Goal: Information Seeking & Learning: Check status

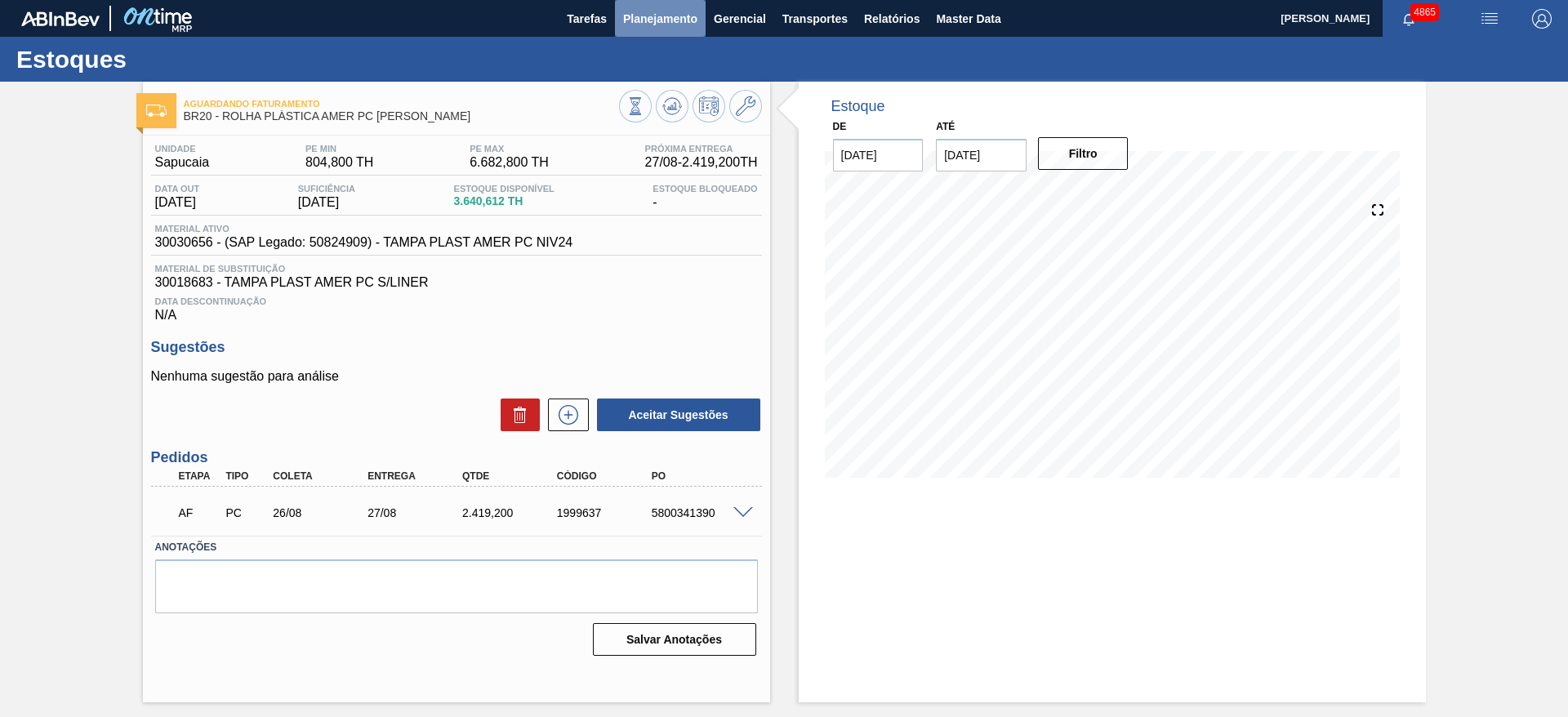
click at [681, 25] on span "Planejamento" at bounding box center [660, 19] width 75 height 20
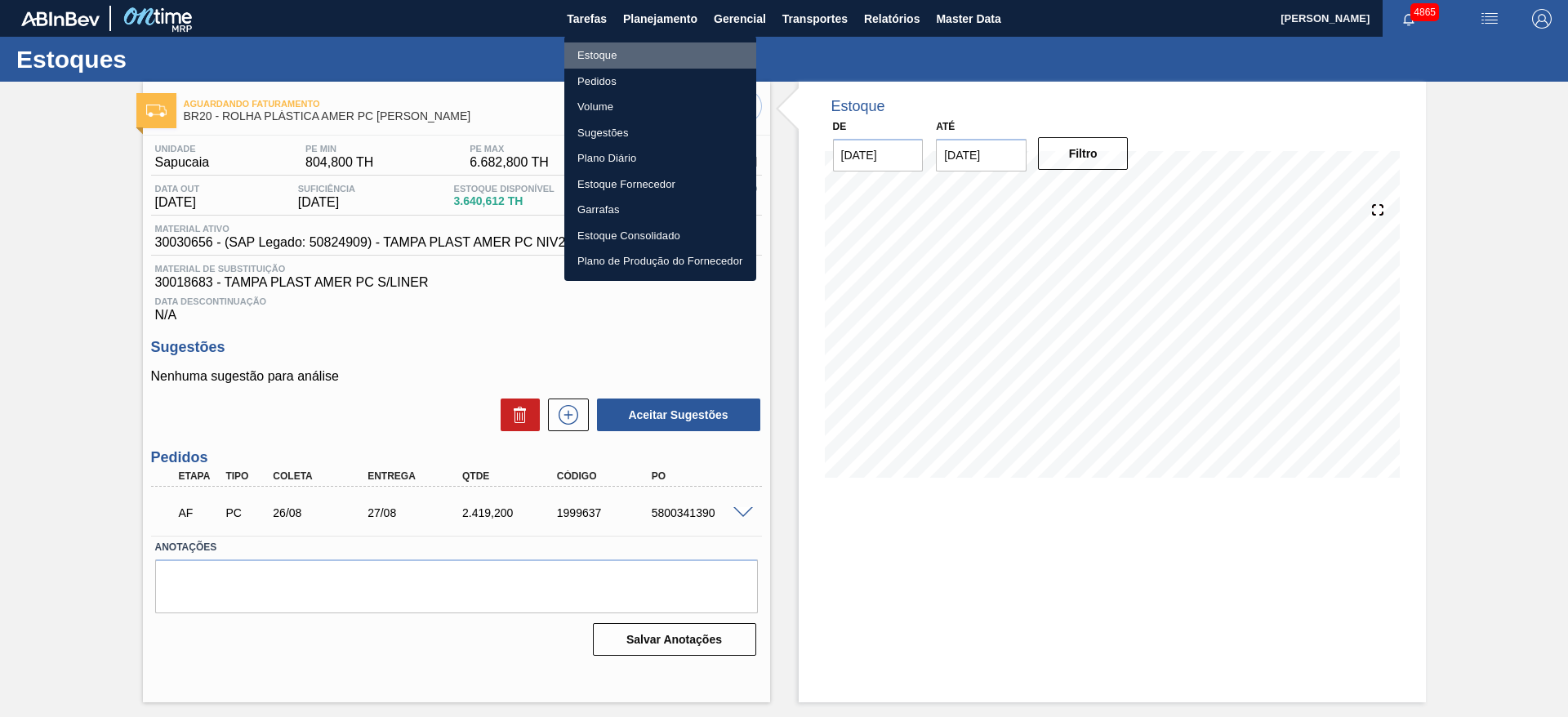
click at [674, 53] on li "Estoque" at bounding box center [660, 55] width 192 height 26
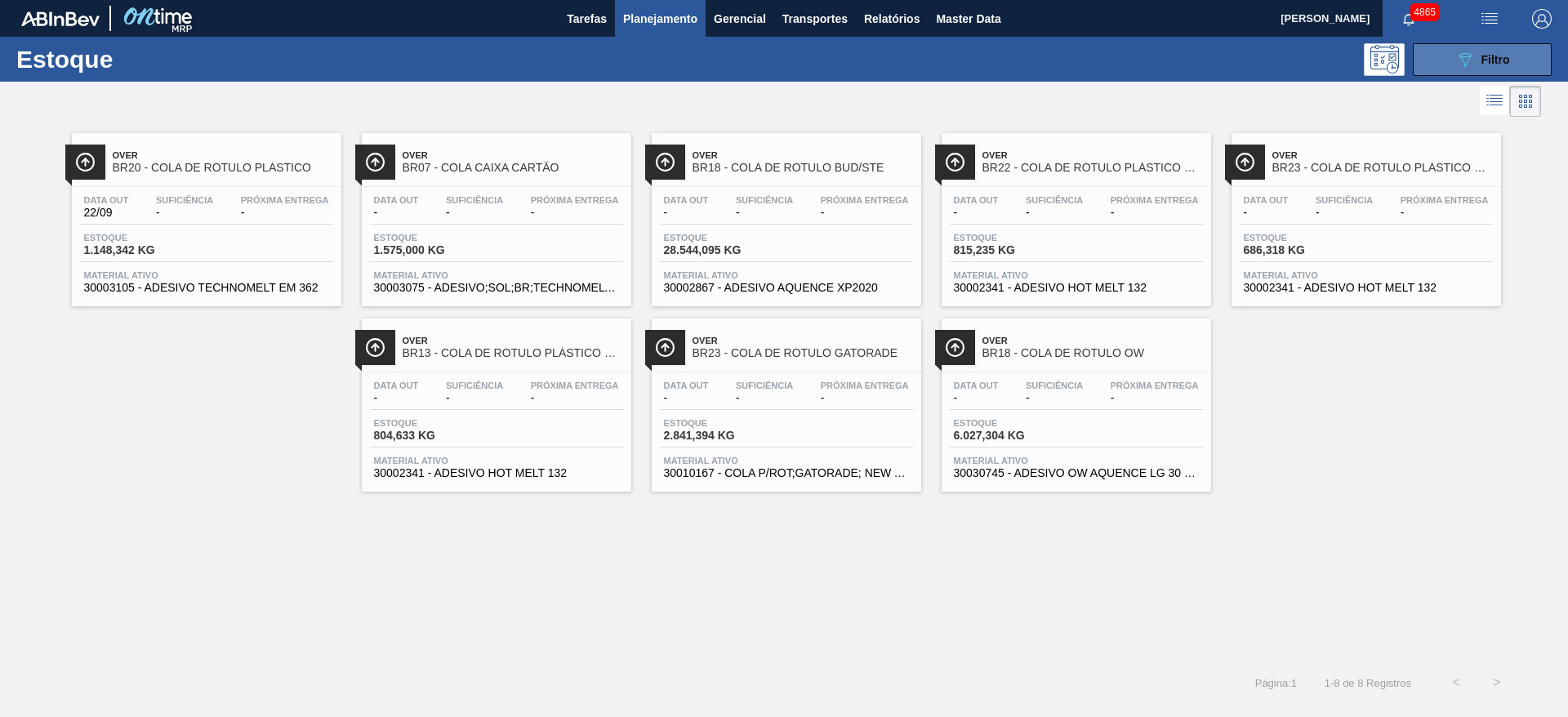
click at [1509, 56] on span "Filtro" at bounding box center [1496, 59] width 29 height 13
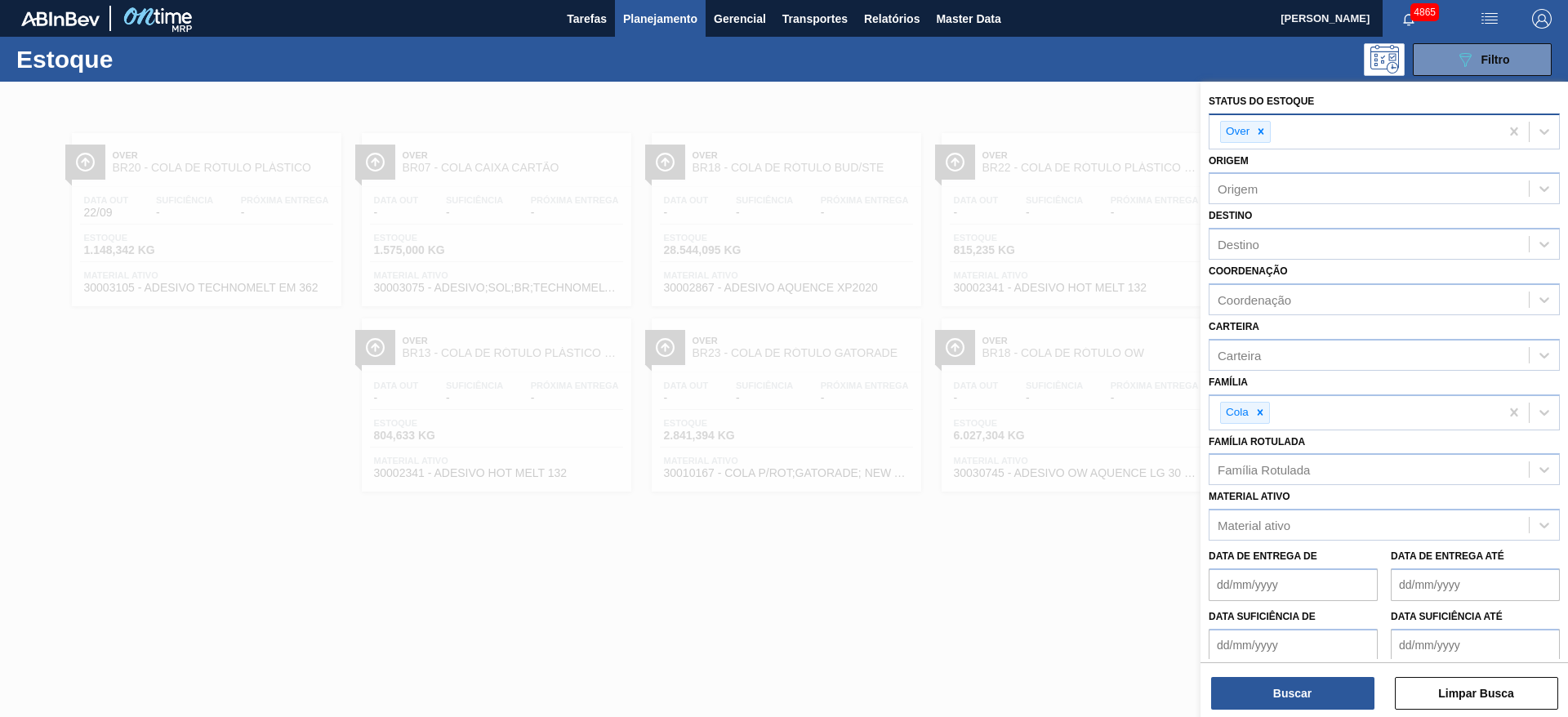
click at [1263, 140] on div at bounding box center [1260, 132] width 18 height 20
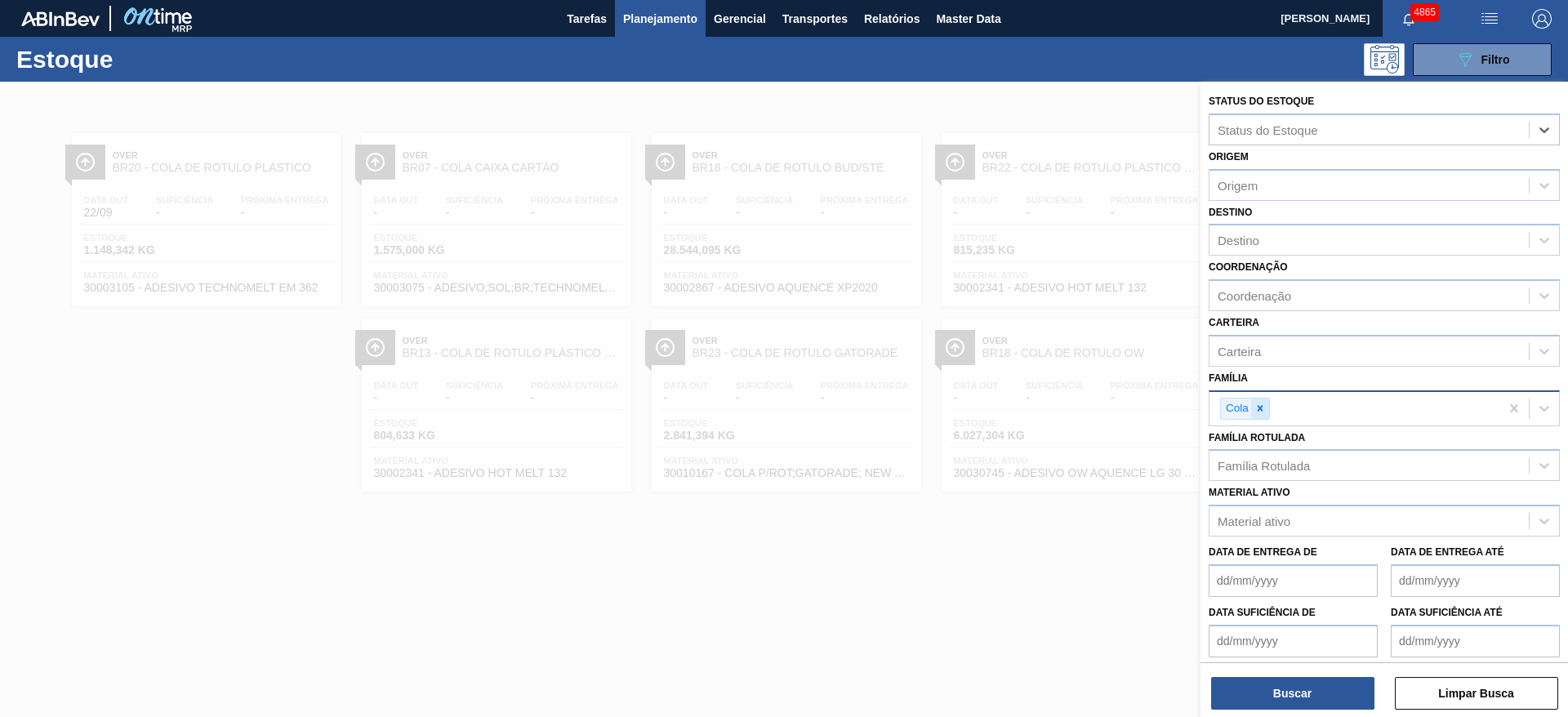
click at [1252, 414] on div at bounding box center [1259, 409] width 18 height 20
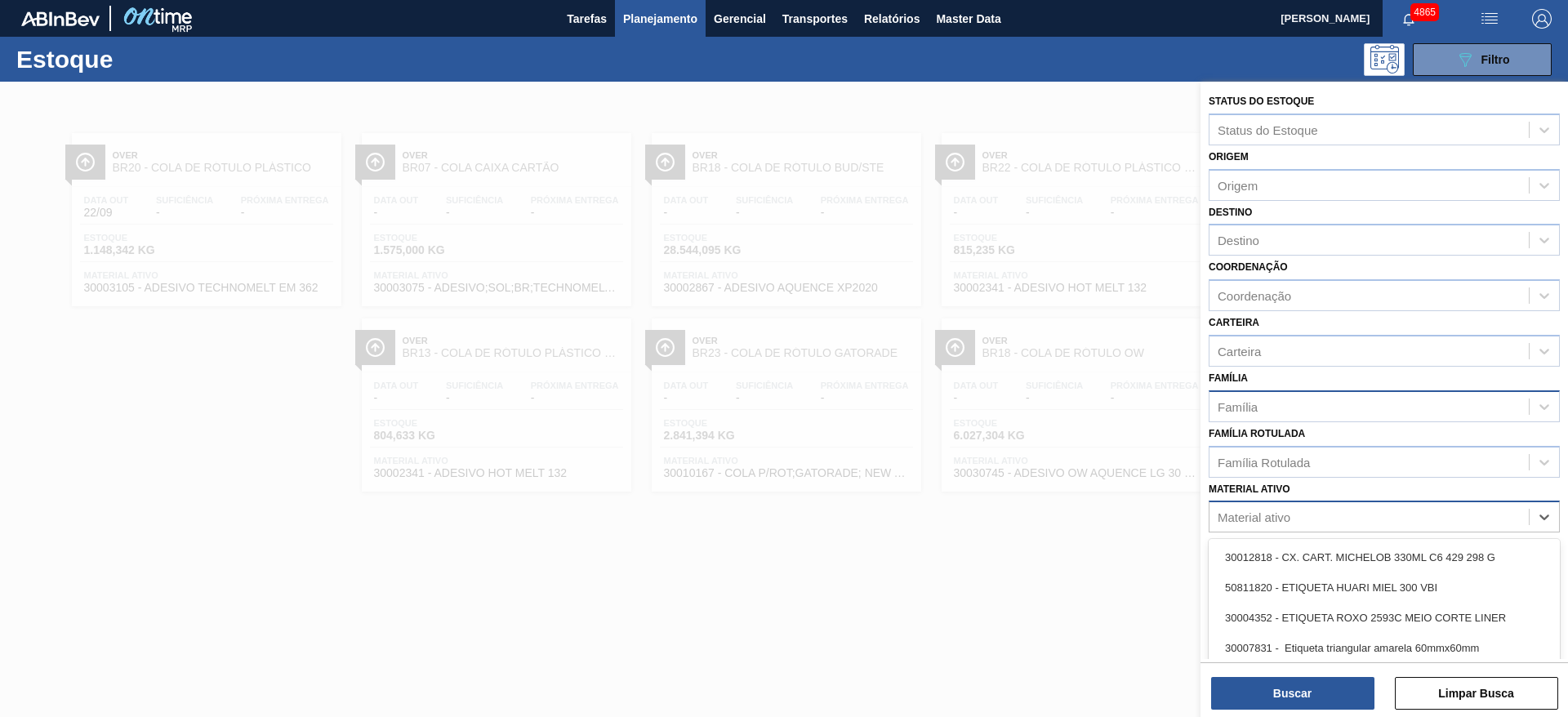
click at [1314, 511] on div "Material ativo" at bounding box center [1369, 518] width 319 height 24
paste ativo "30000745"
type ativo "30000745"
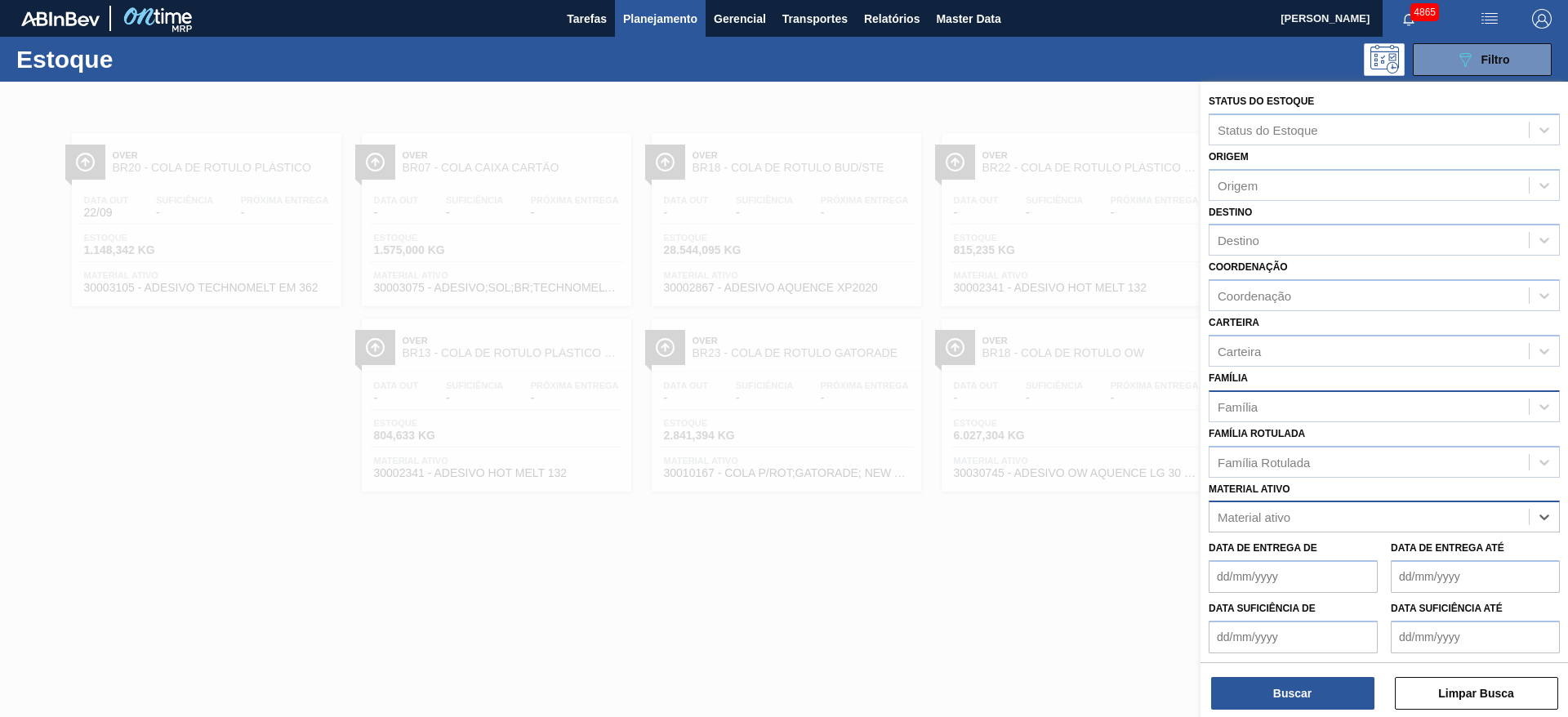
click at [1314, 522] on div "Material ativo" at bounding box center [1369, 518] width 319 height 24
paste ativo "30000745"
click at [1240, 517] on ativo "30000745" at bounding box center [1246, 518] width 56 height 14
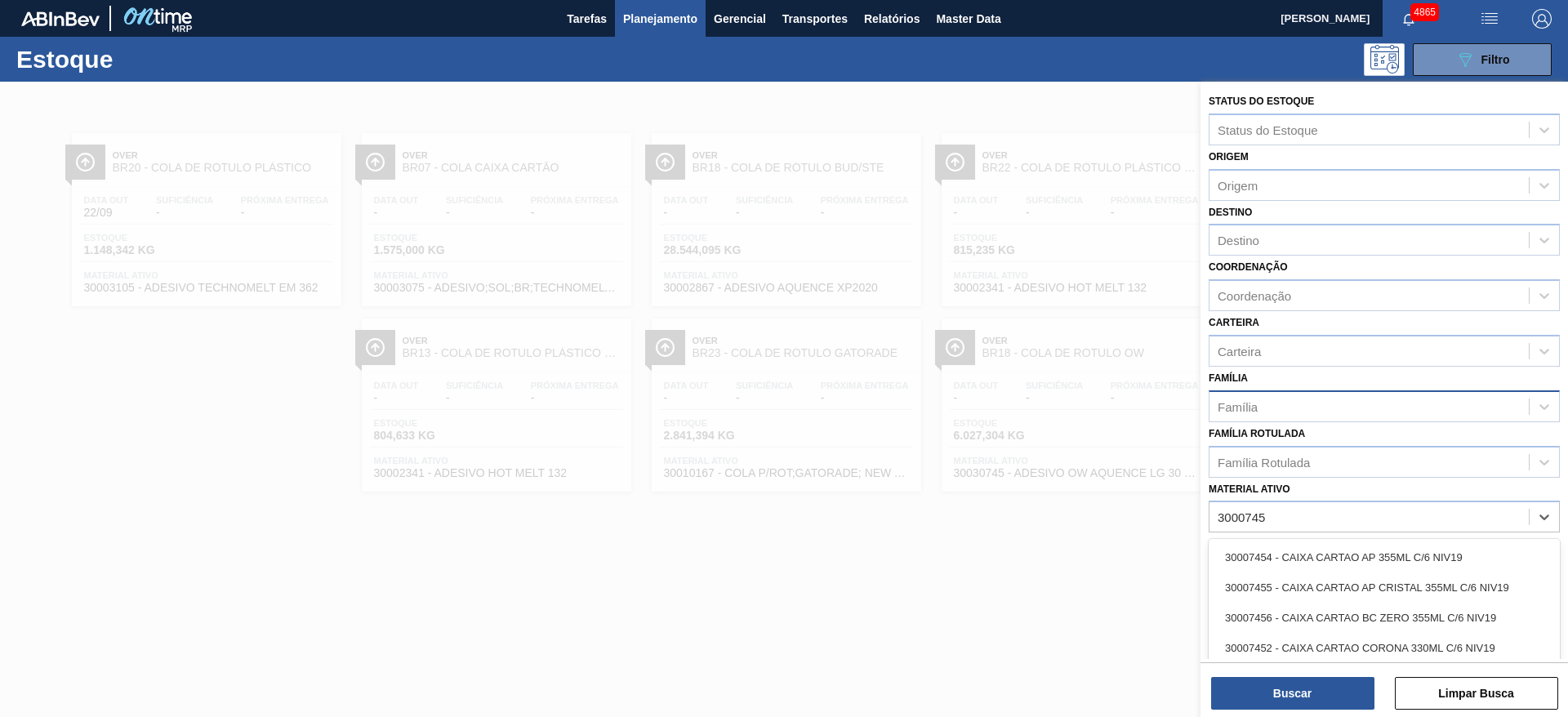
type ativo "3000745"
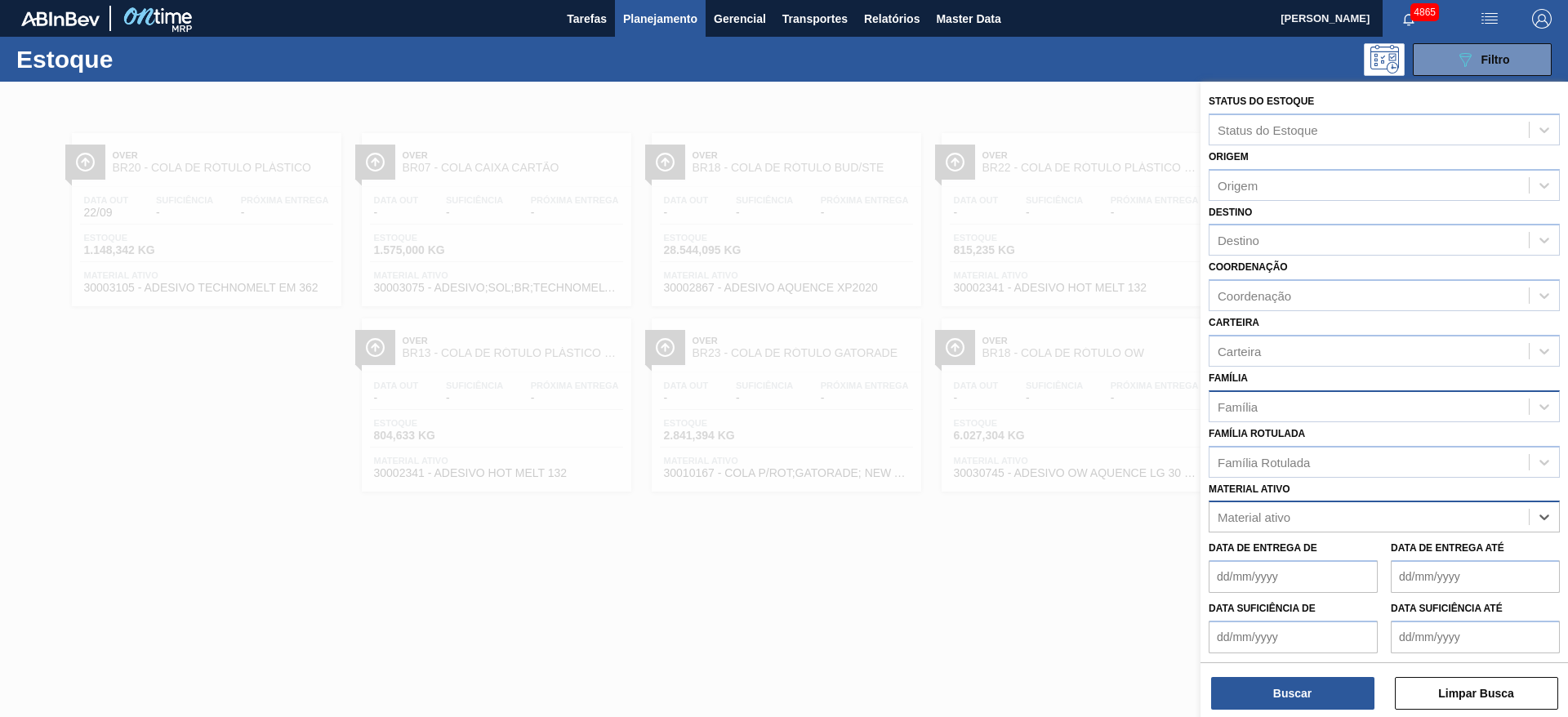
click at [1305, 521] on div "Material ativo" at bounding box center [1369, 518] width 319 height 24
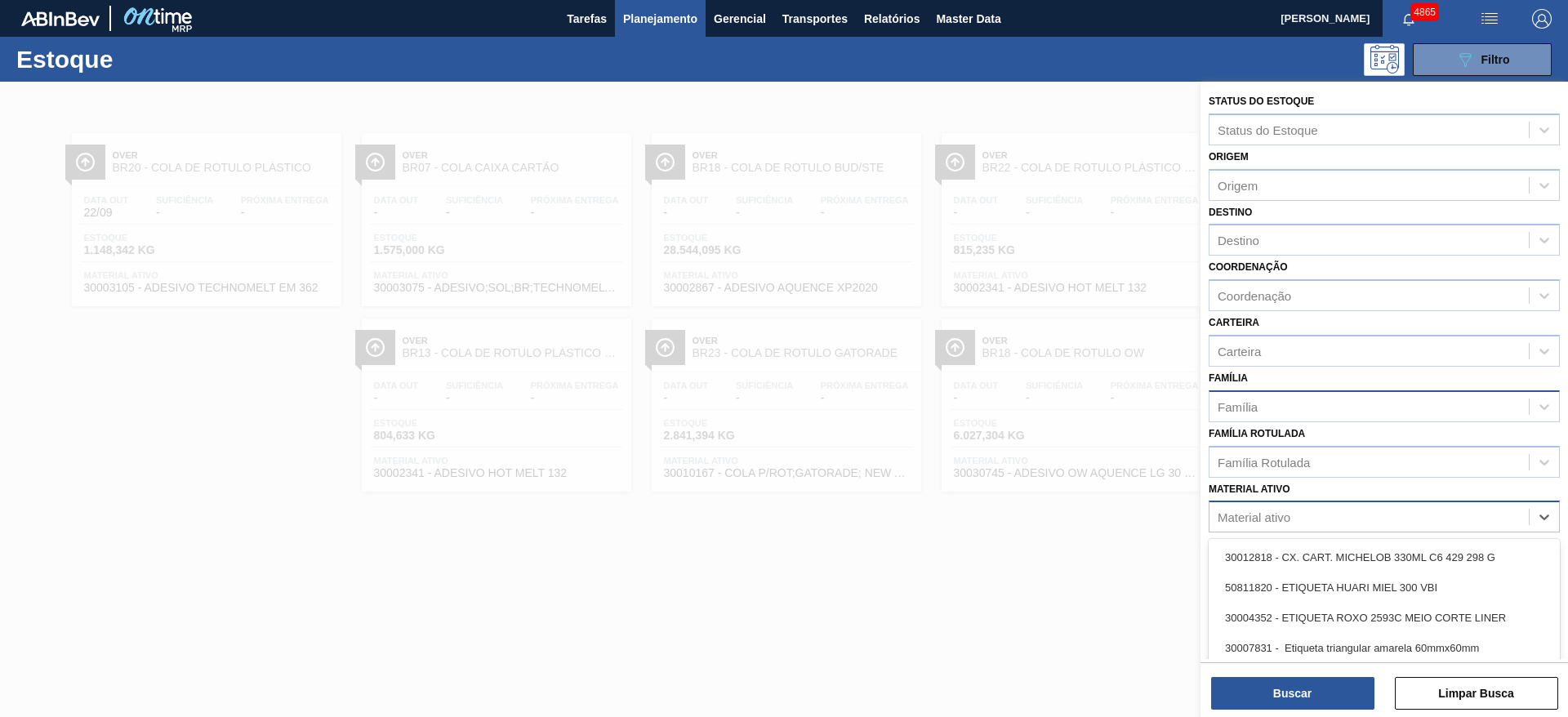
paste ativo "30000745"
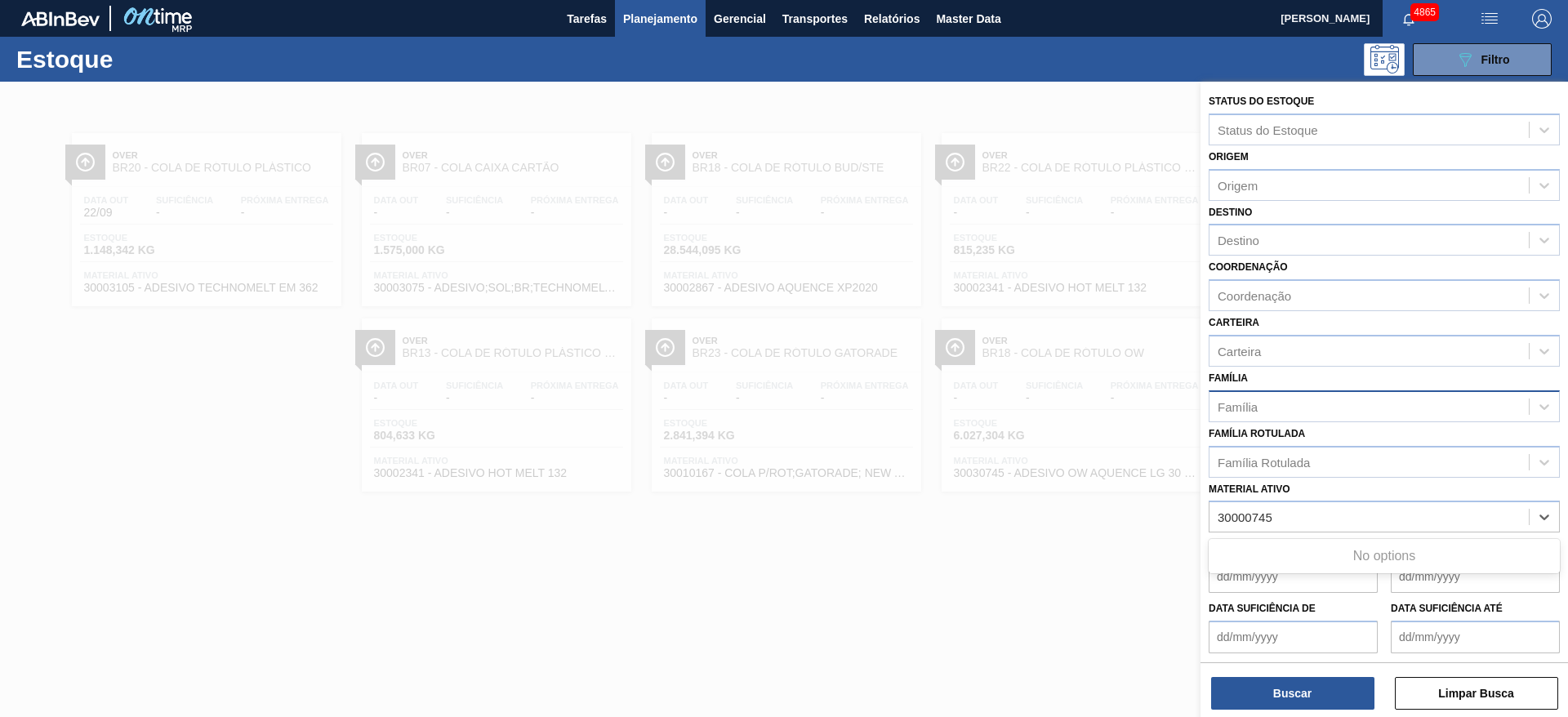
click at [1324, 547] on div "No options" at bounding box center [1384, 556] width 351 height 28
click at [1322, 549] on div "No options" at bounding box center [1384, 556] width 351 height 28
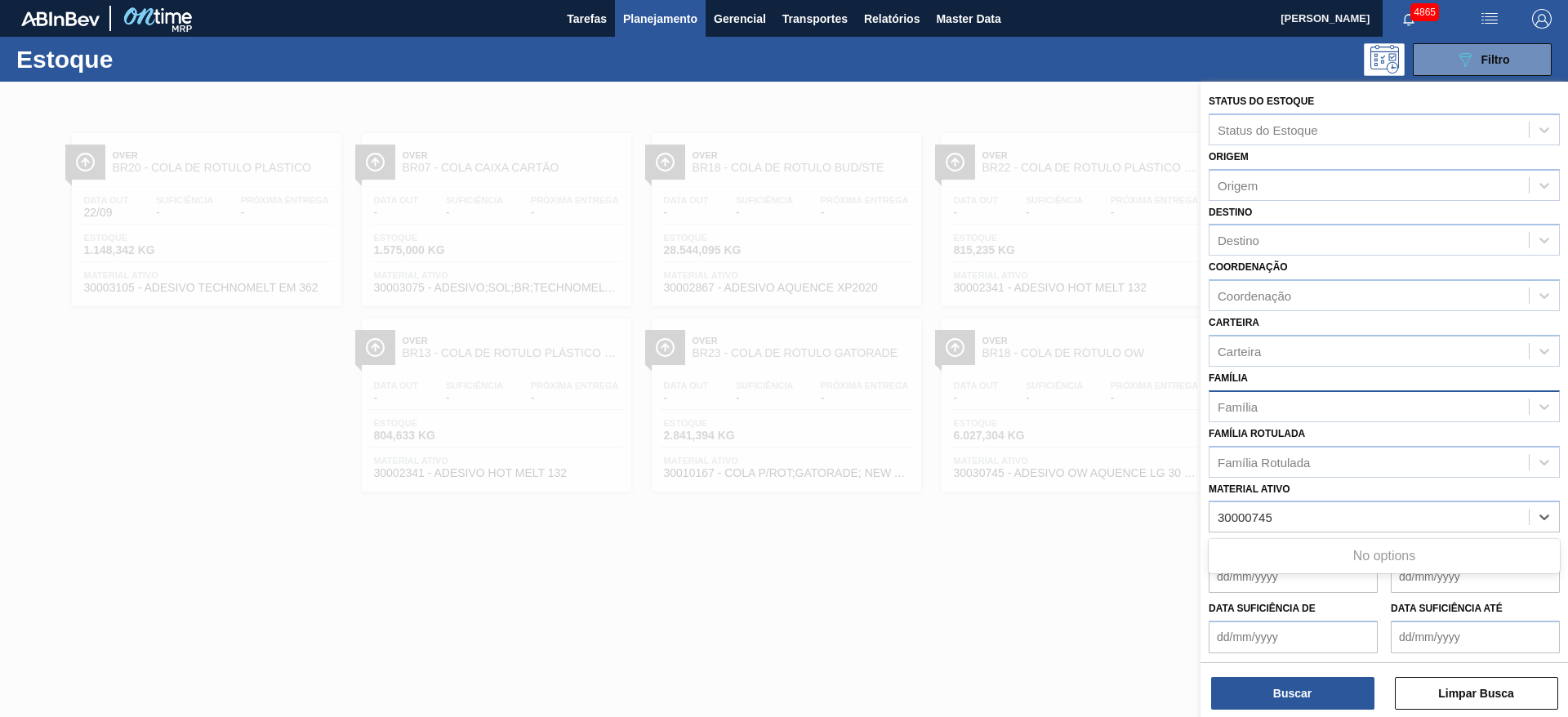
type ativo "30000745"
click at [691, 606] on div at bounding box center [784, 440] width 1568 height 717
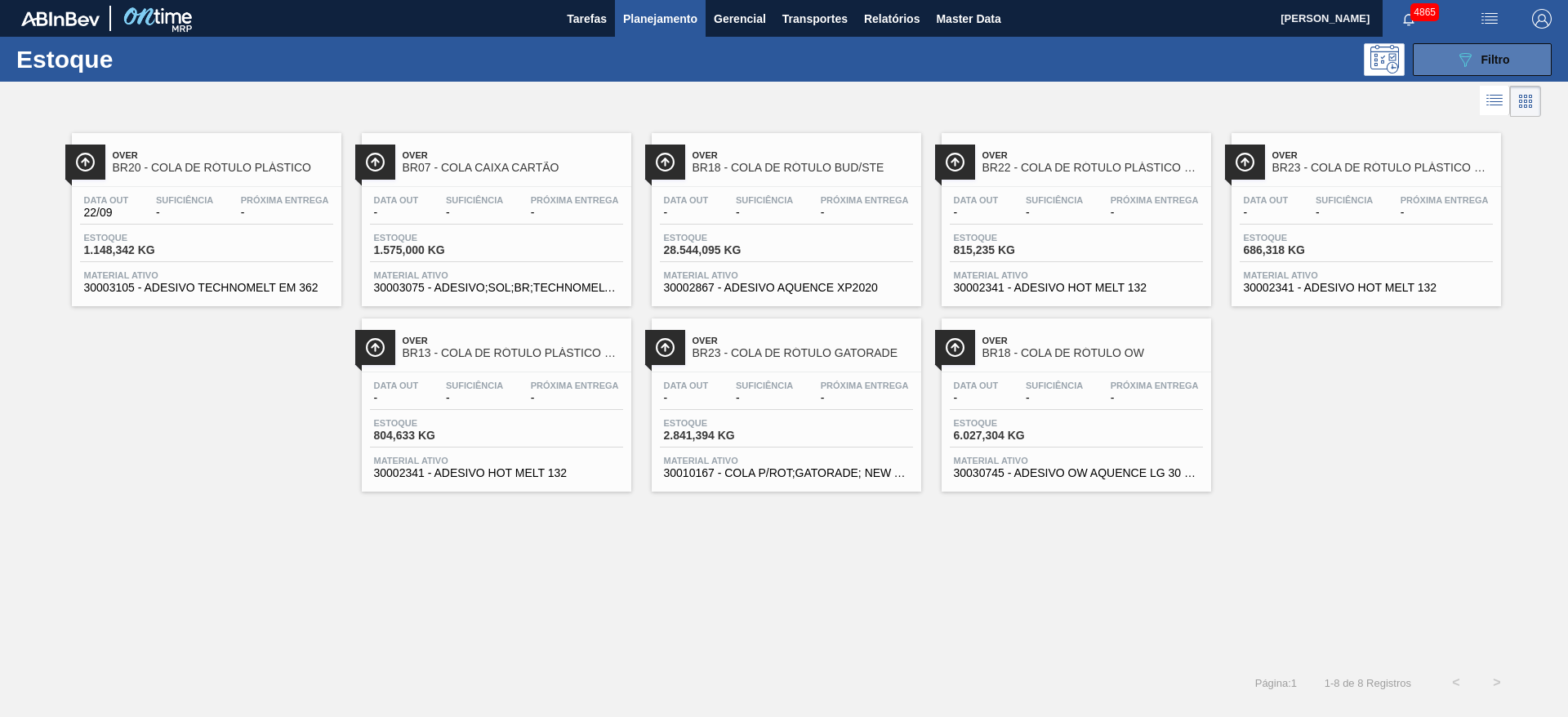
click at [1475, 56] on div "089F7B8B-B2A5-4AFE-B5C0-19BA573D28AC Filtro" at bounding box center [1482, 59] width 54 height 20
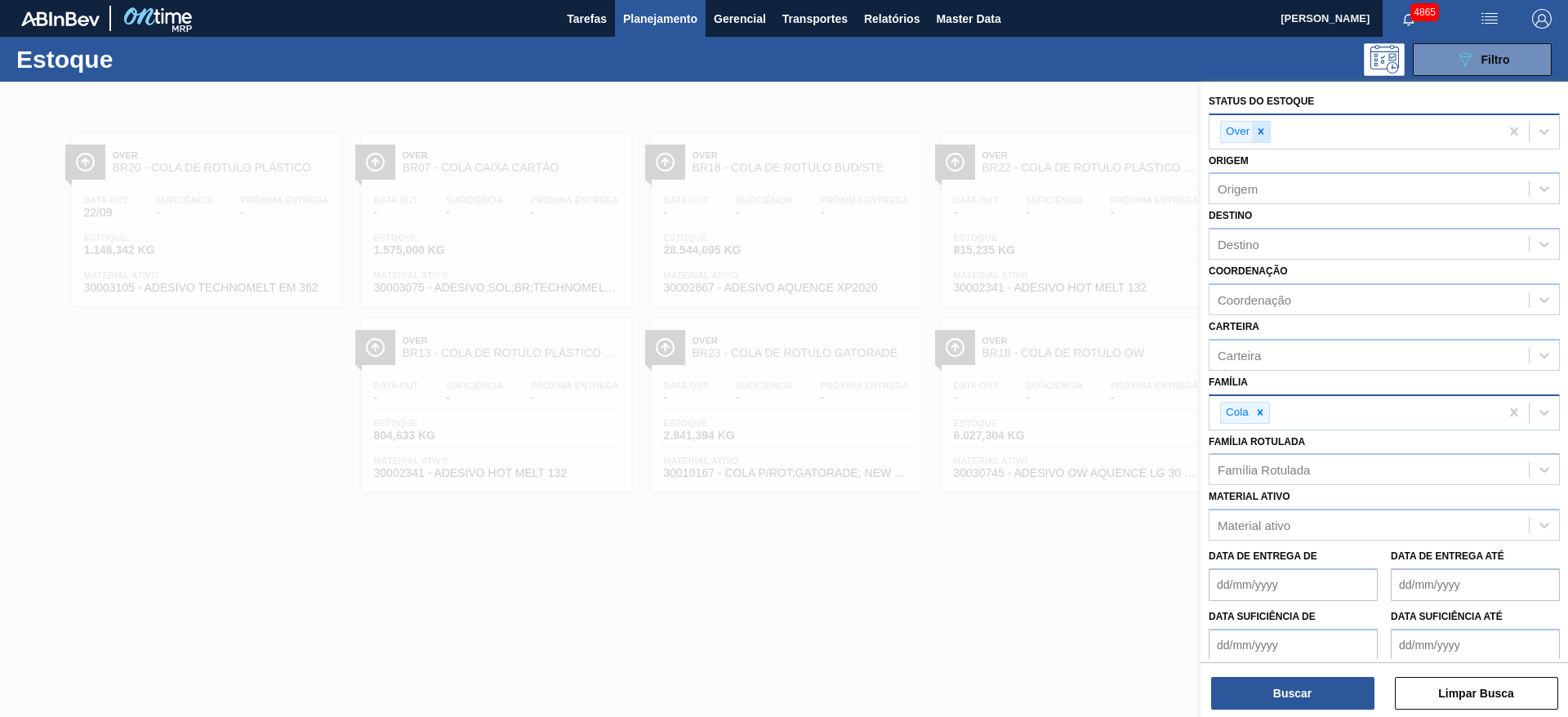
click at [1257, 135] on icon at bounding box center [1260, 131] width 11 height 11
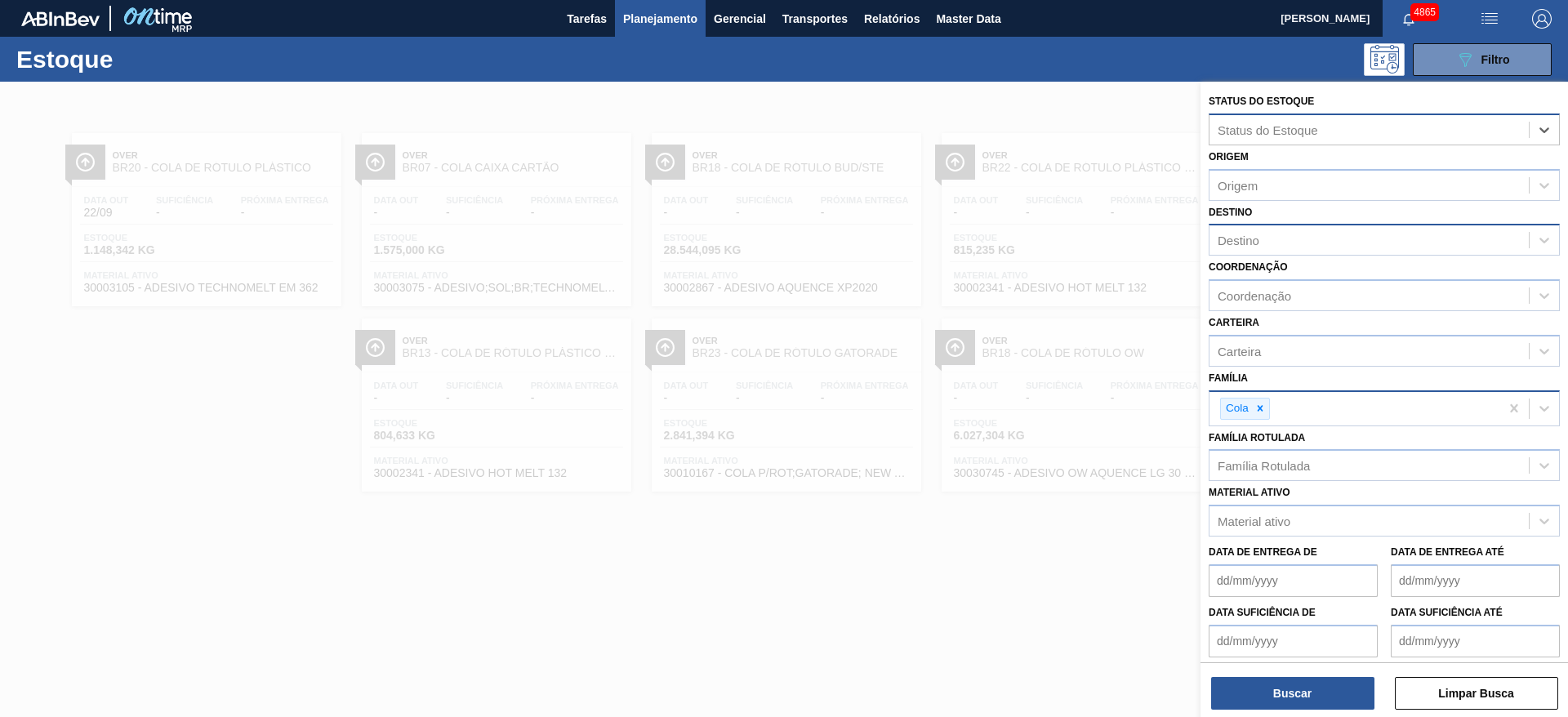
click at [1266, 232] on div "Destino" at bounding box center [1369, 240] width 319 height 24
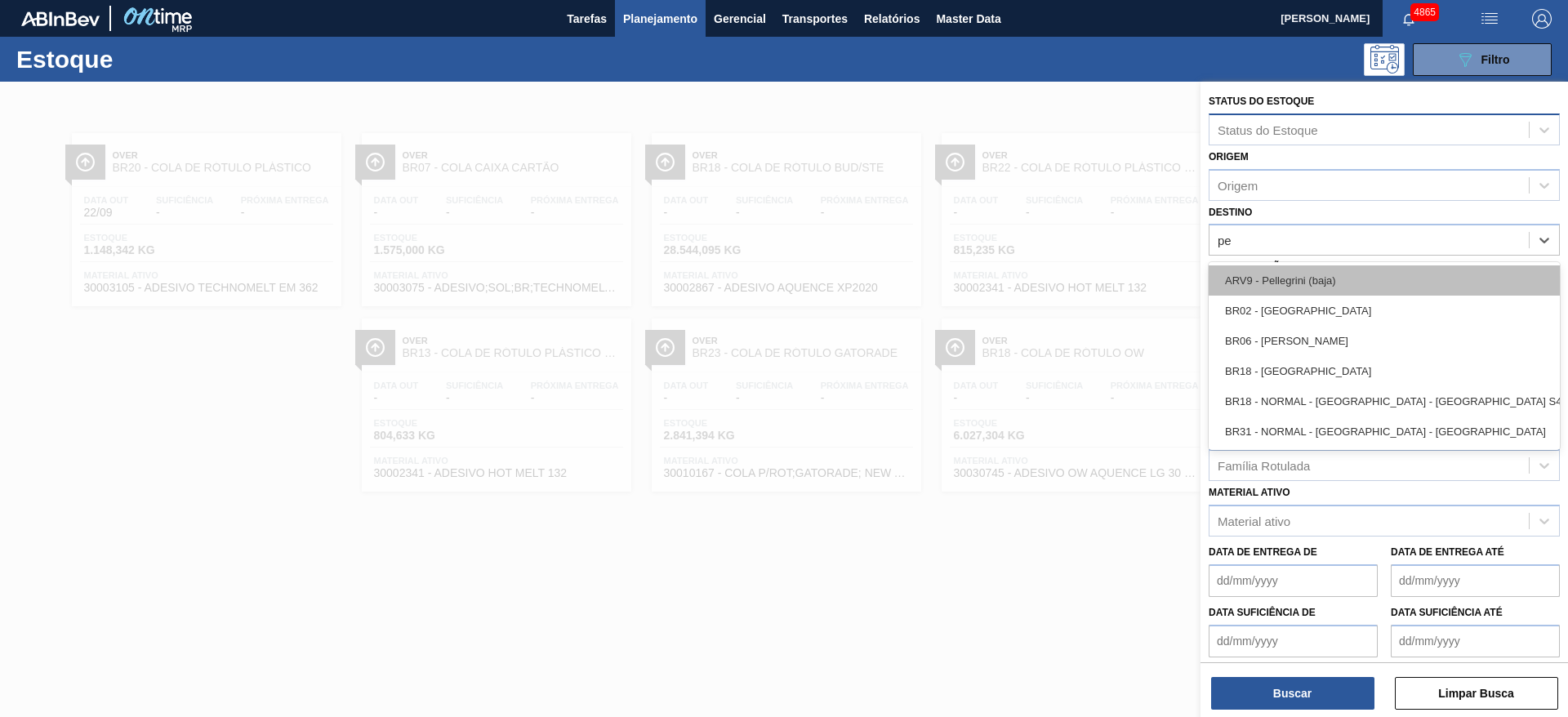
type input "per"
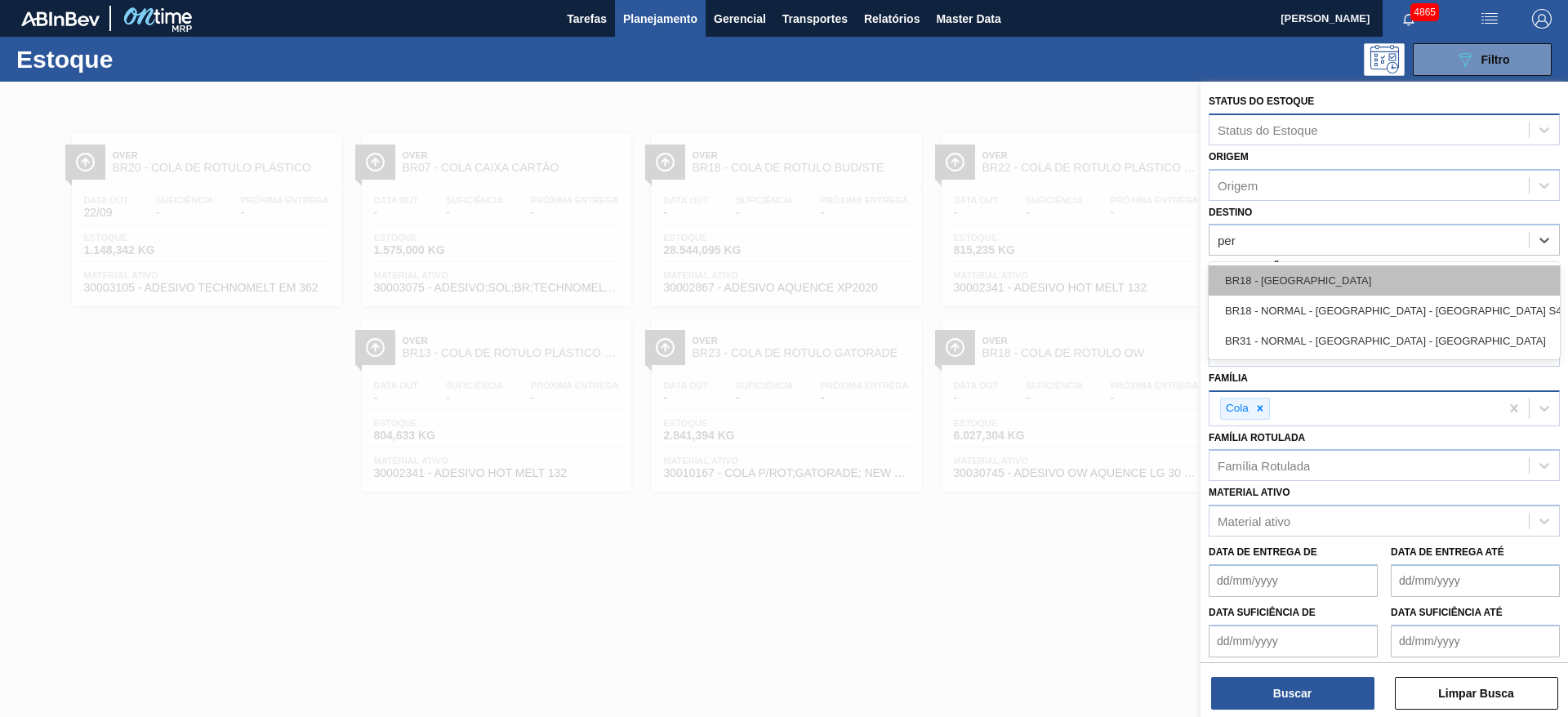
click at [1330, 283] on div "BR18 - [GEOGRAPHIC_DATA]" at bounding box center [1384, 281] width 351 height 31
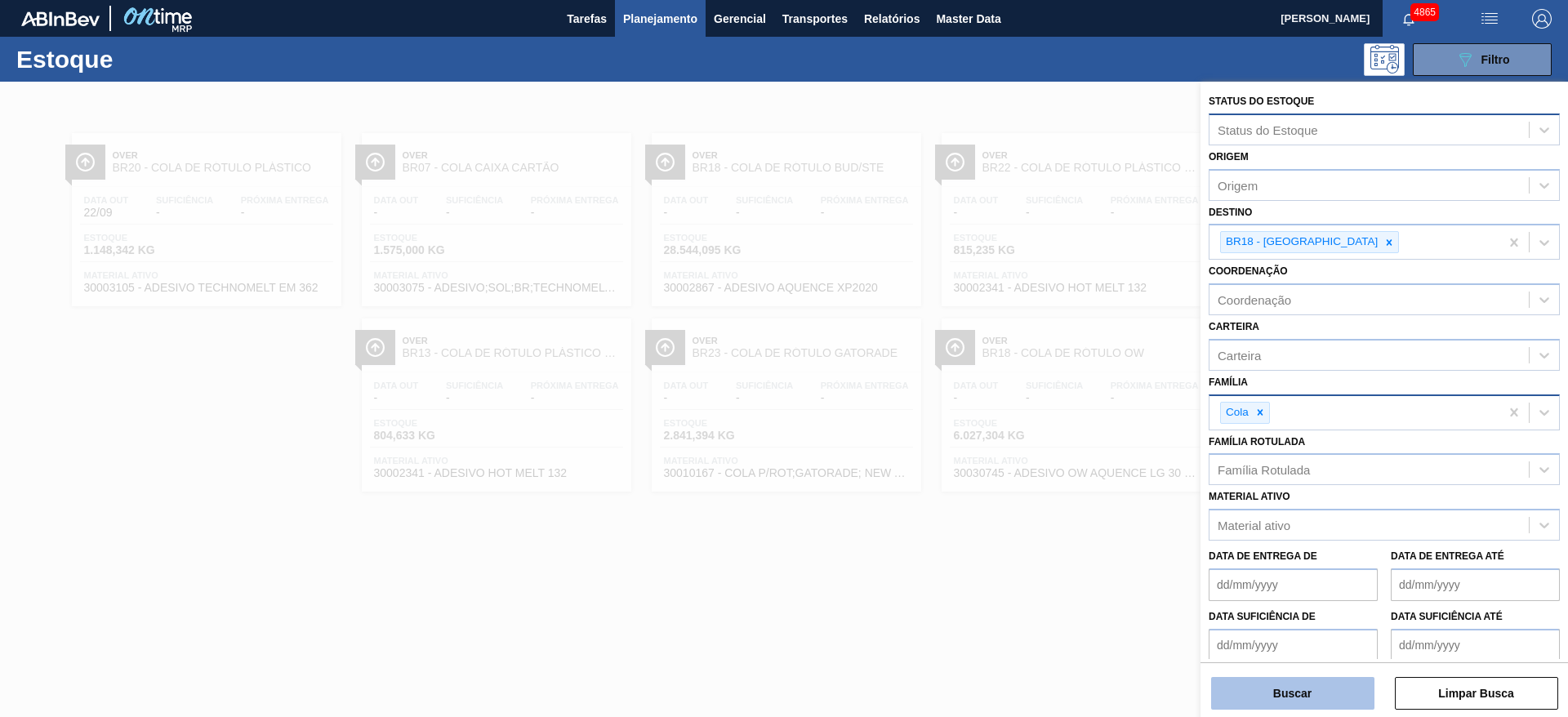
click at [1308, 692] on button "Buscar" at bounding box center [1292, 693] width 163 height 32
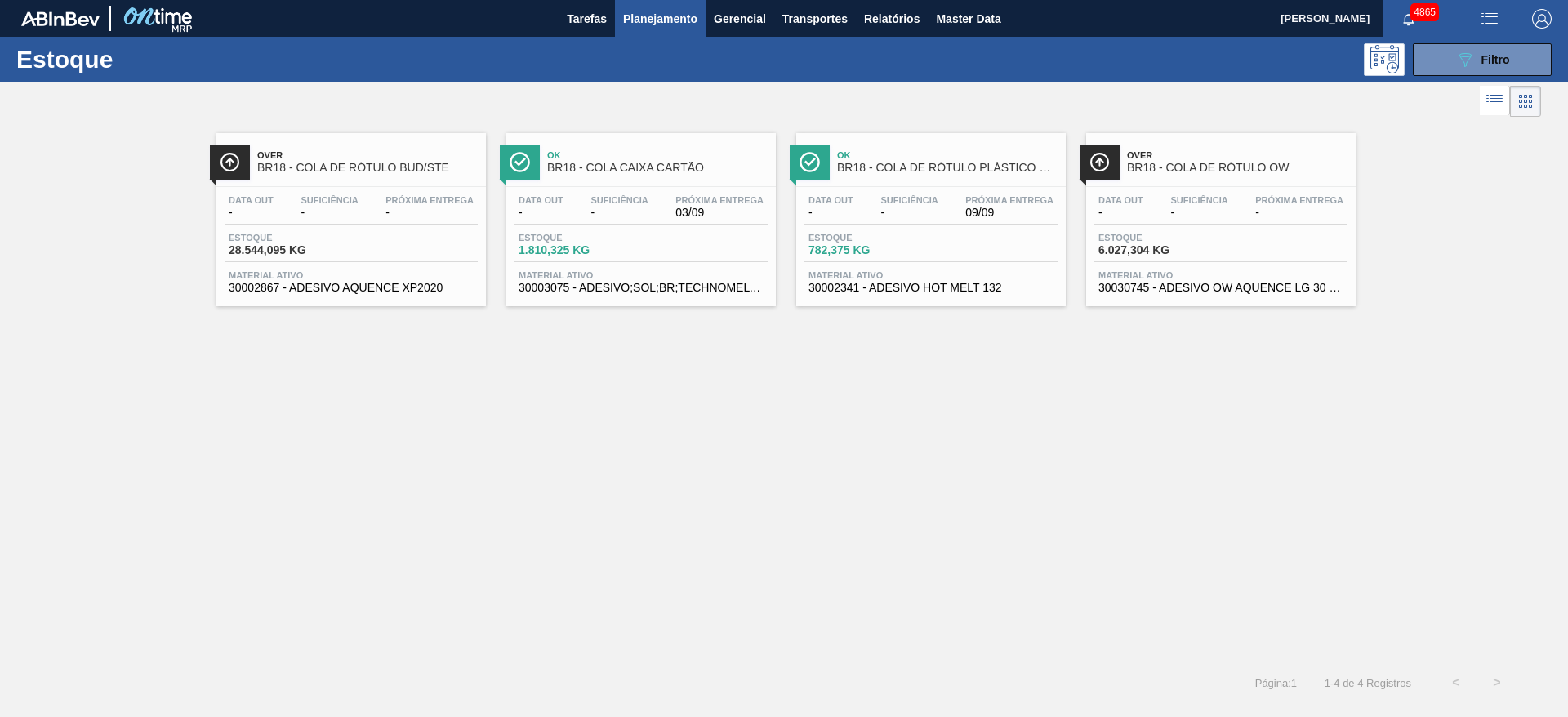
click at [1181, 220] on div "Data out - Suficiência - Próxima Entrega -" at bounding box center [1221, 210] width 253 height 30
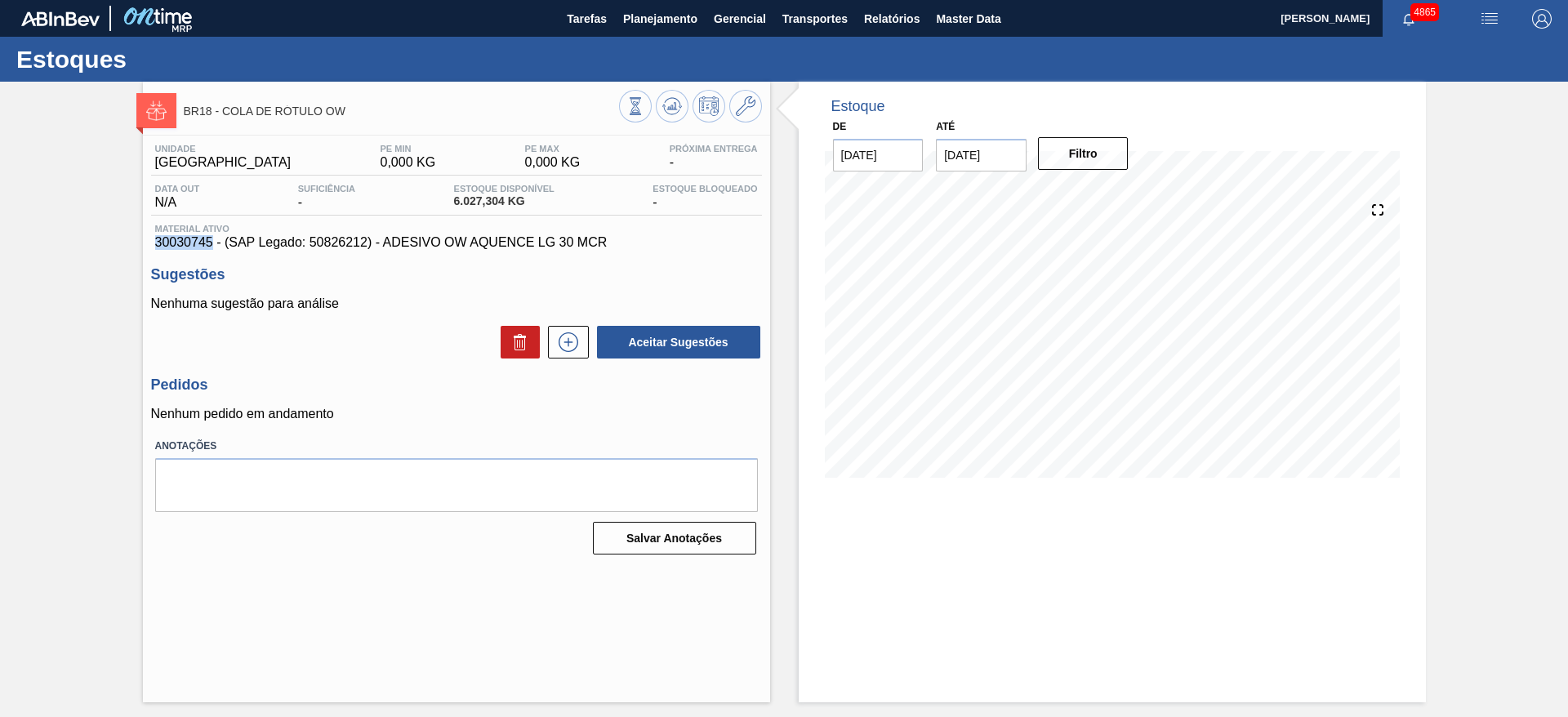
drag, startPoint x: 153, startPoint y: 244, endPoint x: 214, endPoint y: 244, distance: 61.0
click at [214, 244] on div "Material ativo 30030745 - (SAP Legado: 50826212) - ADESIVO OW AQUENCE LG 30 MCR" at bounding box center [456, 237] width 611 height 26
copy span "30030745"
click at [517, 274] on h3 "Sugestões" at bounding box center [456, 275] width 611 height 17
drag, startPoint x: 156, startPoint y: 248, endPoint x: 214, endPoint y: 244, distance: 58.1
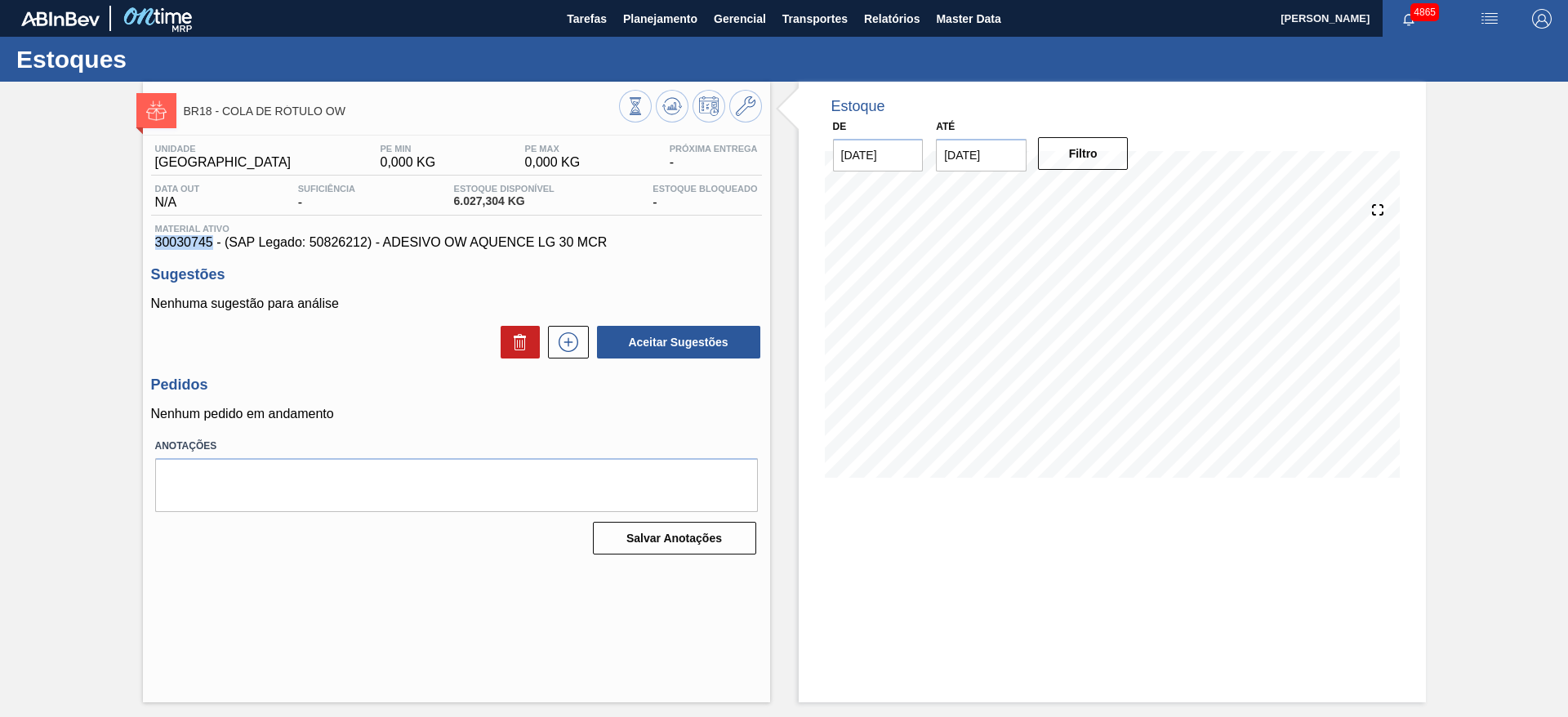
click at [214, 244] on span "30030745 - (SAP Legado: 50826212) - ADESIVO OW AQUENCE LG 30 MCR" at bounding box center [456, 242] width 602 height 14
copy span "30030745"
click at [653, 13] on span "Planejamento" at bounding box center [660, 19] width 75 height 20
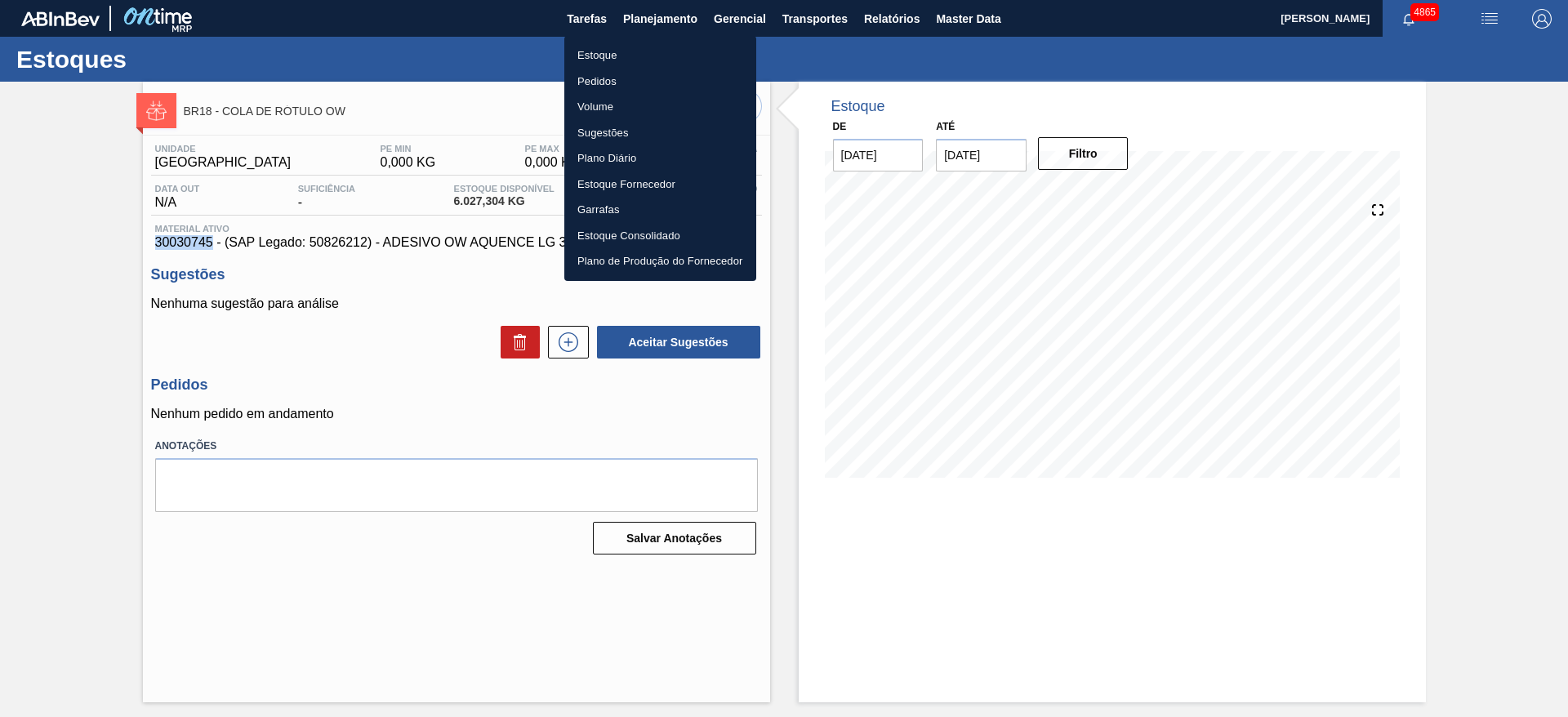
click at [633, 46] on li "Estoque" at bounding box center [660, 55] width 192 height 26
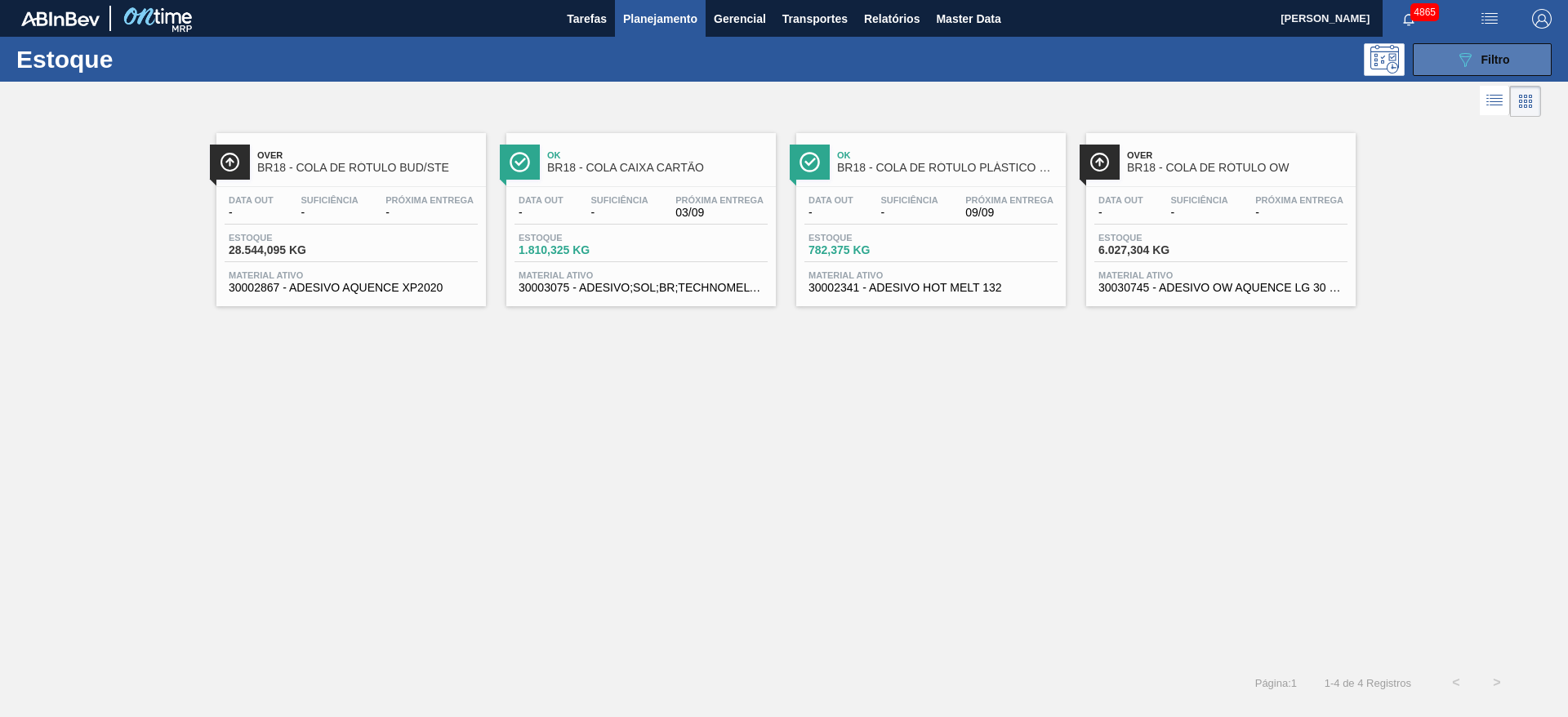
click at [1480, 53] on div "089F7B8B-B2A5-4AFE-B5C0-19BA573D28AC Filtro" at bounding box center [1482, 59] width 54 height 20
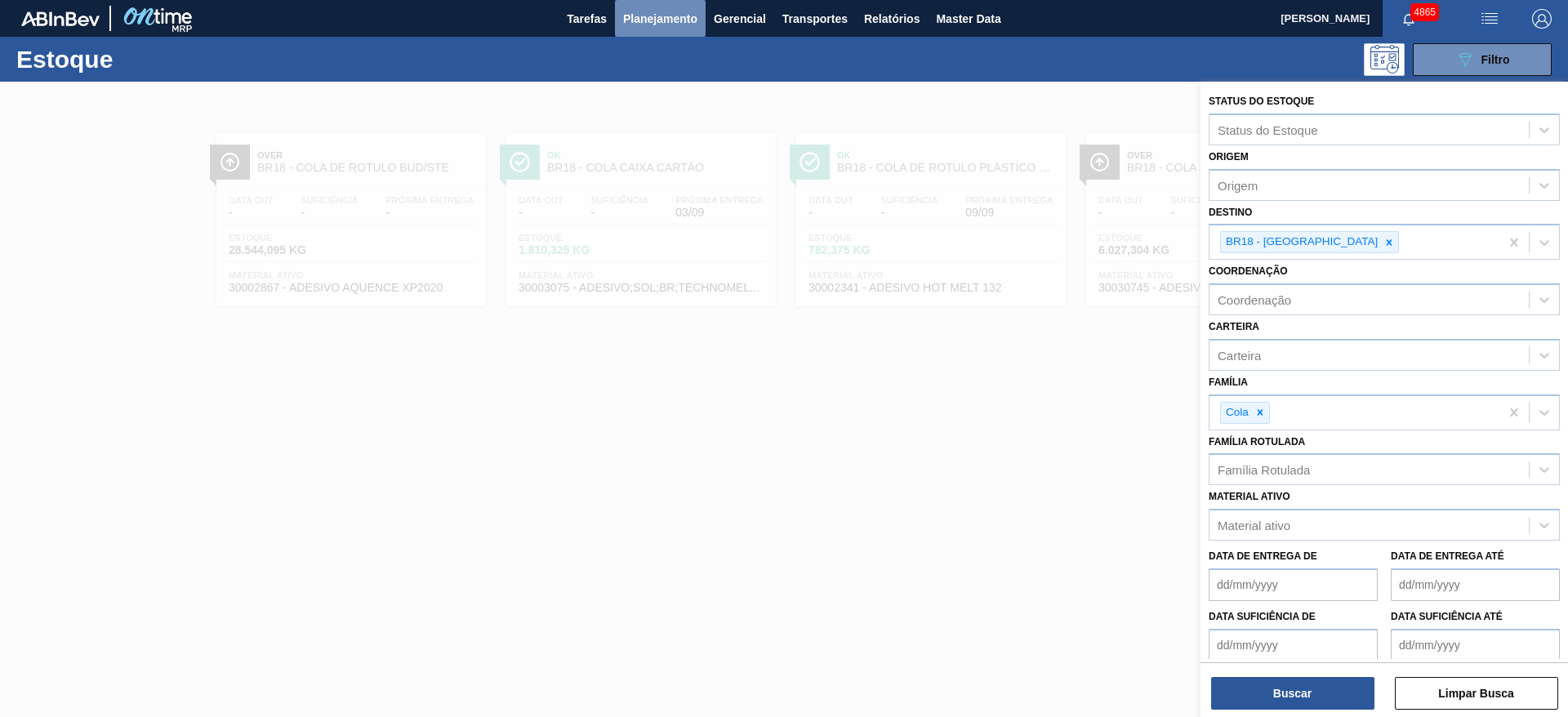
click at [668, 14] on span "Planejamento" at bounding box center [660, 19] width 75 height 20
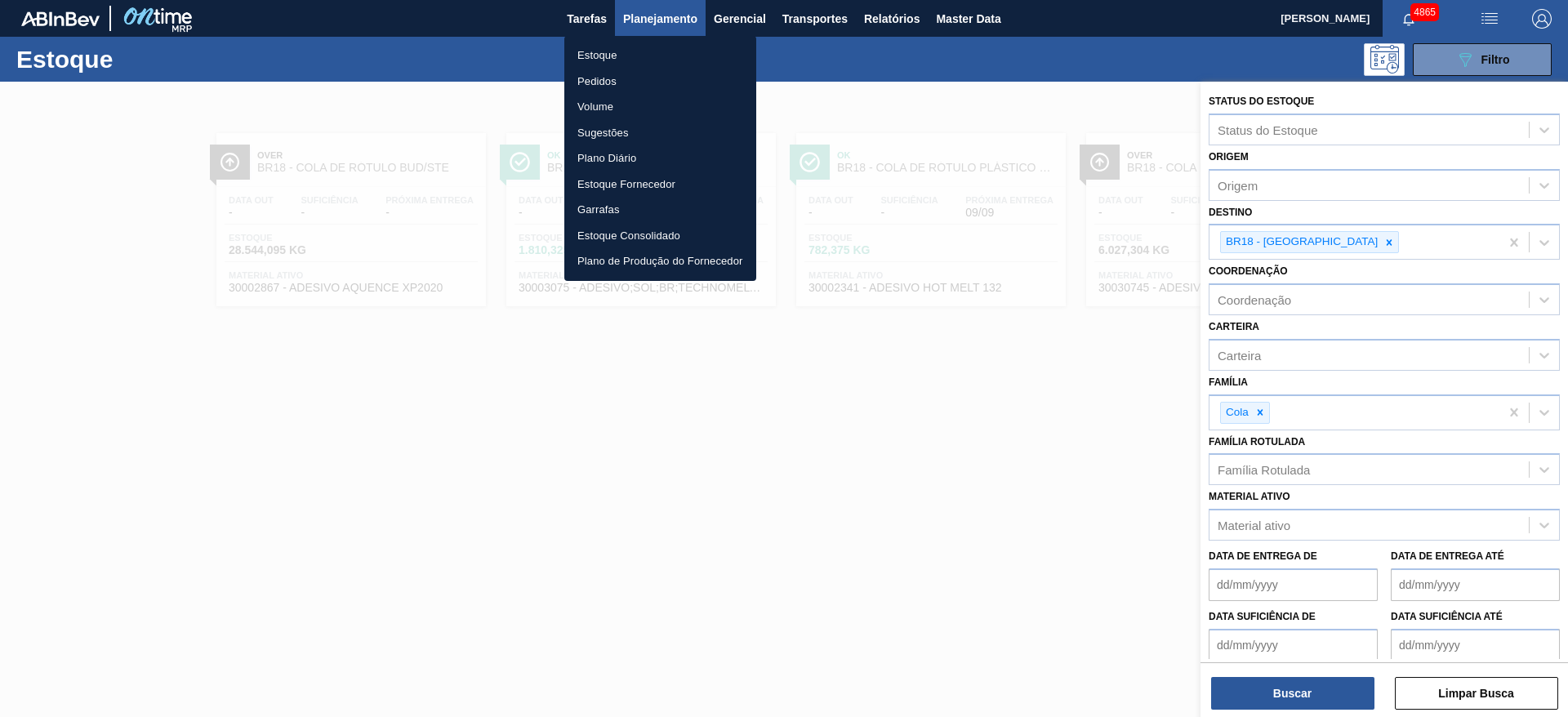
click at [637, 85] on li "Pedidos" at bounding box center [660, 81] width 192 height 26
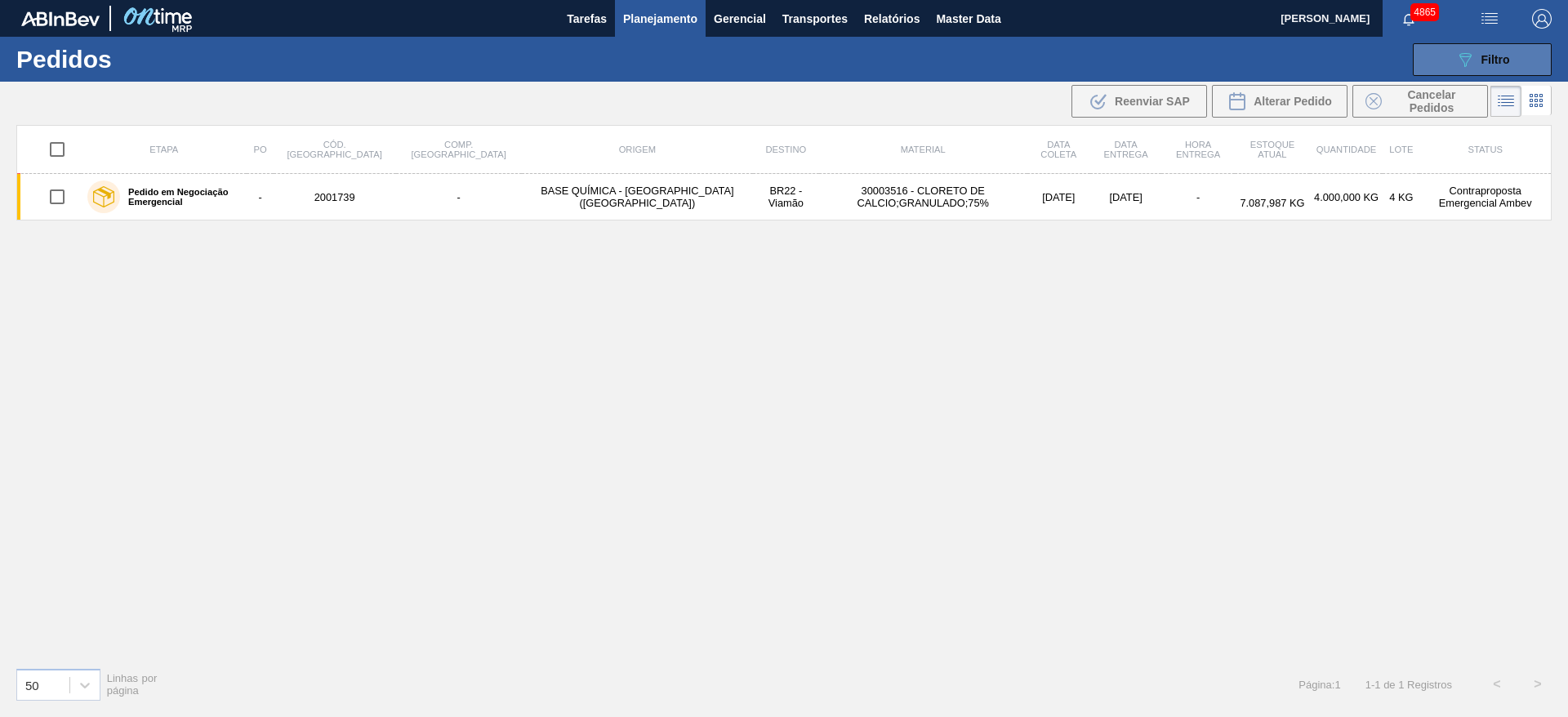
click at [1467, 55] on icon at bounding box center [1465, 60] width 12 height 14
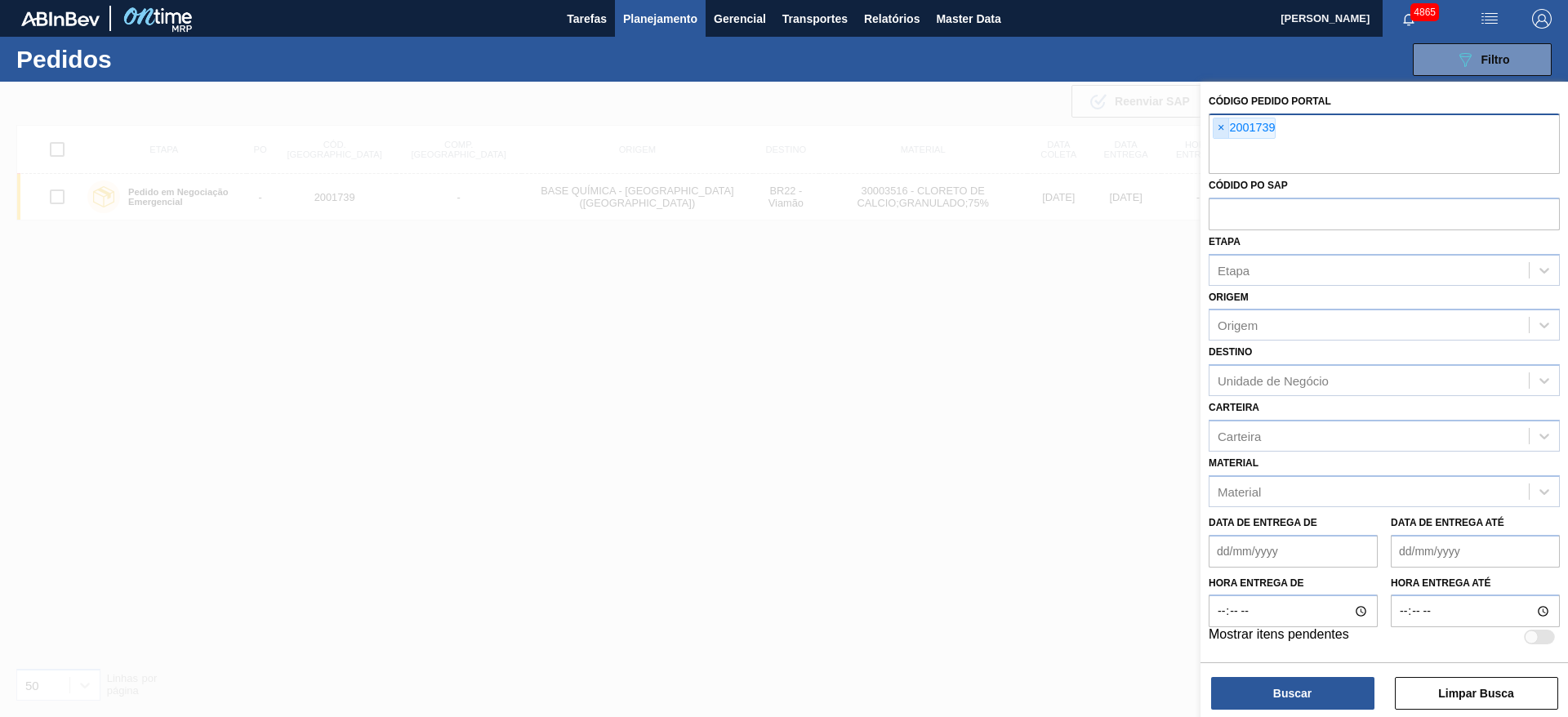
click at [1219, 120] on span "×" at bounding box center [1221, 128] width 15 height 20
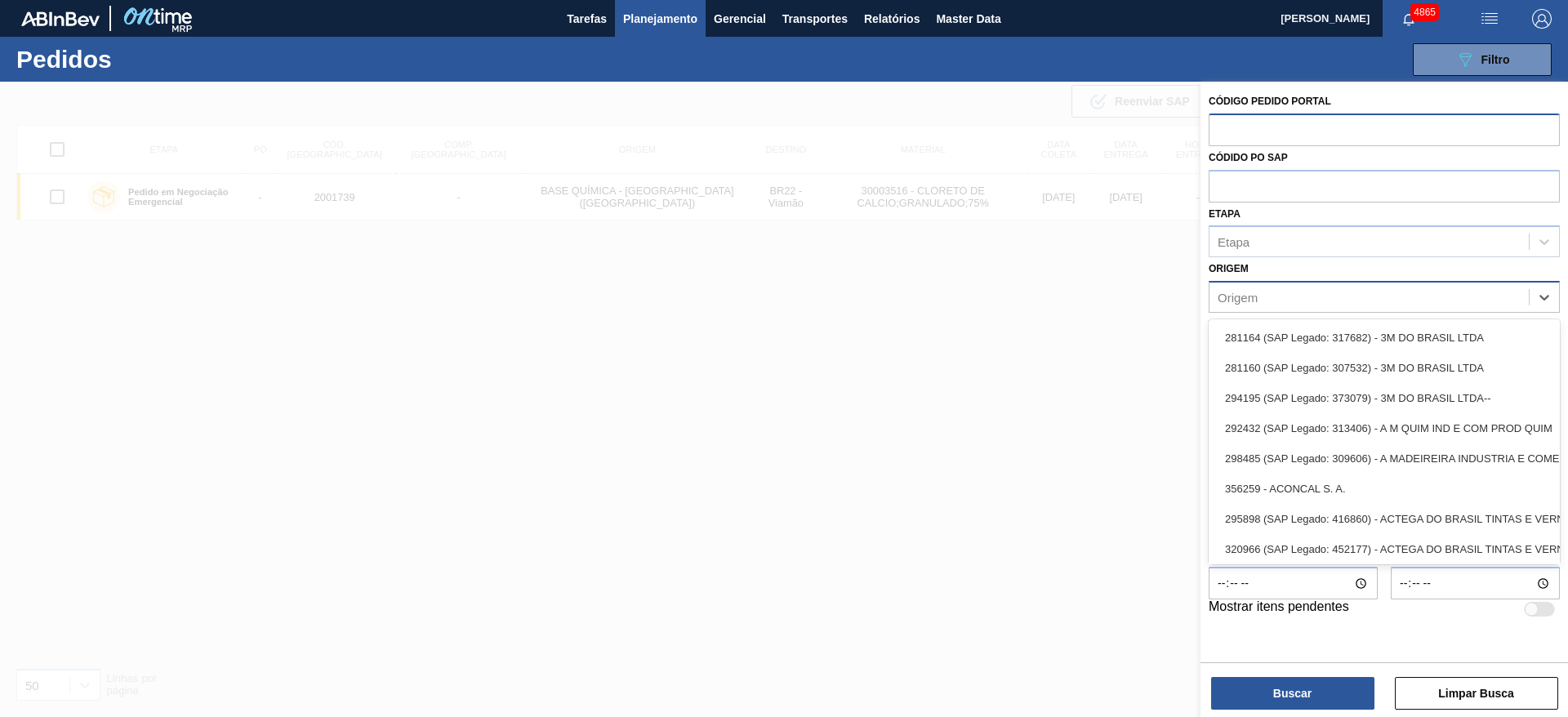
click at [1237, 294] on div "Origem" at bounding box center [1237, 298] width 40 height 14
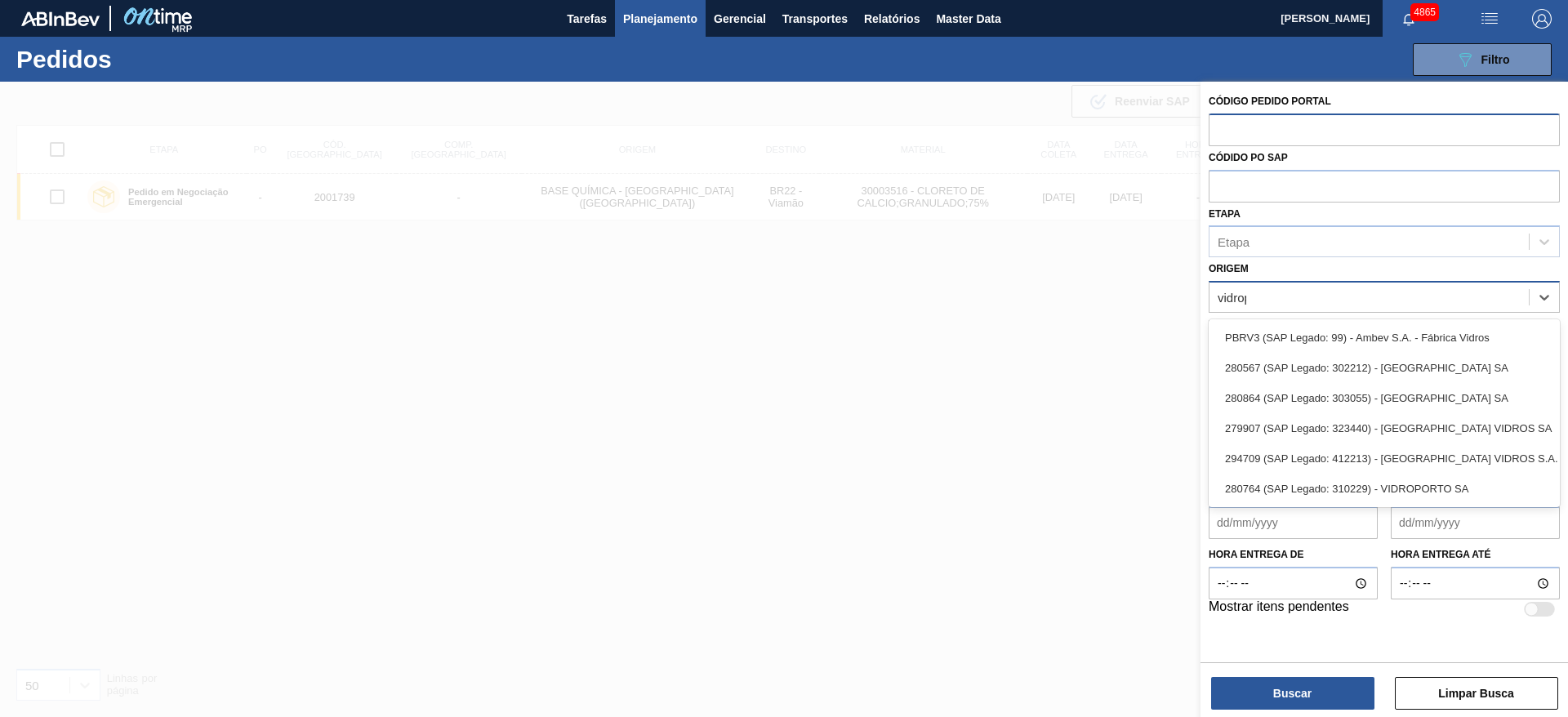
type input "vidropo"
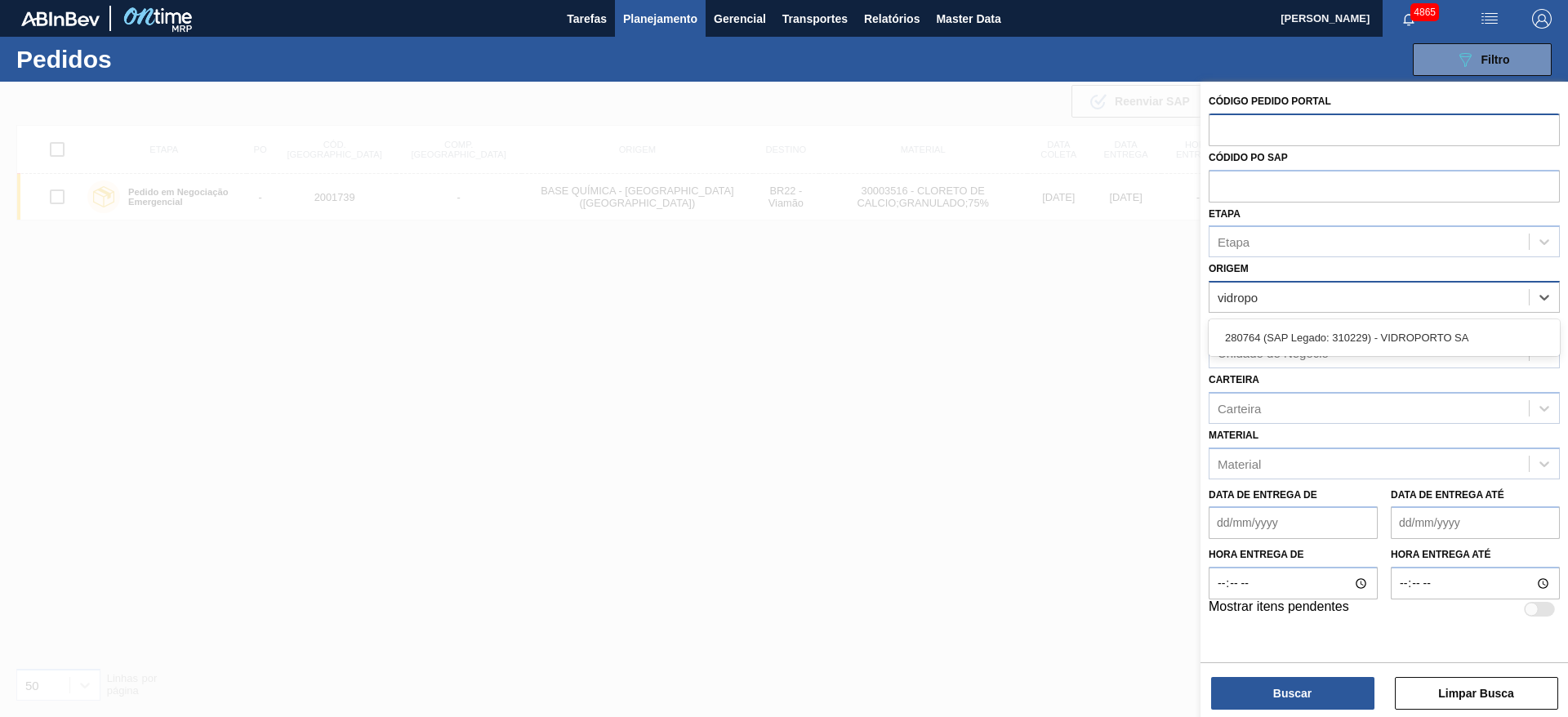
click at [1274, 336] on div "280764 (SAP Legado: 310229) - VIDROPORTO SA" at bounding box center [1384, 338] width 351 height 31
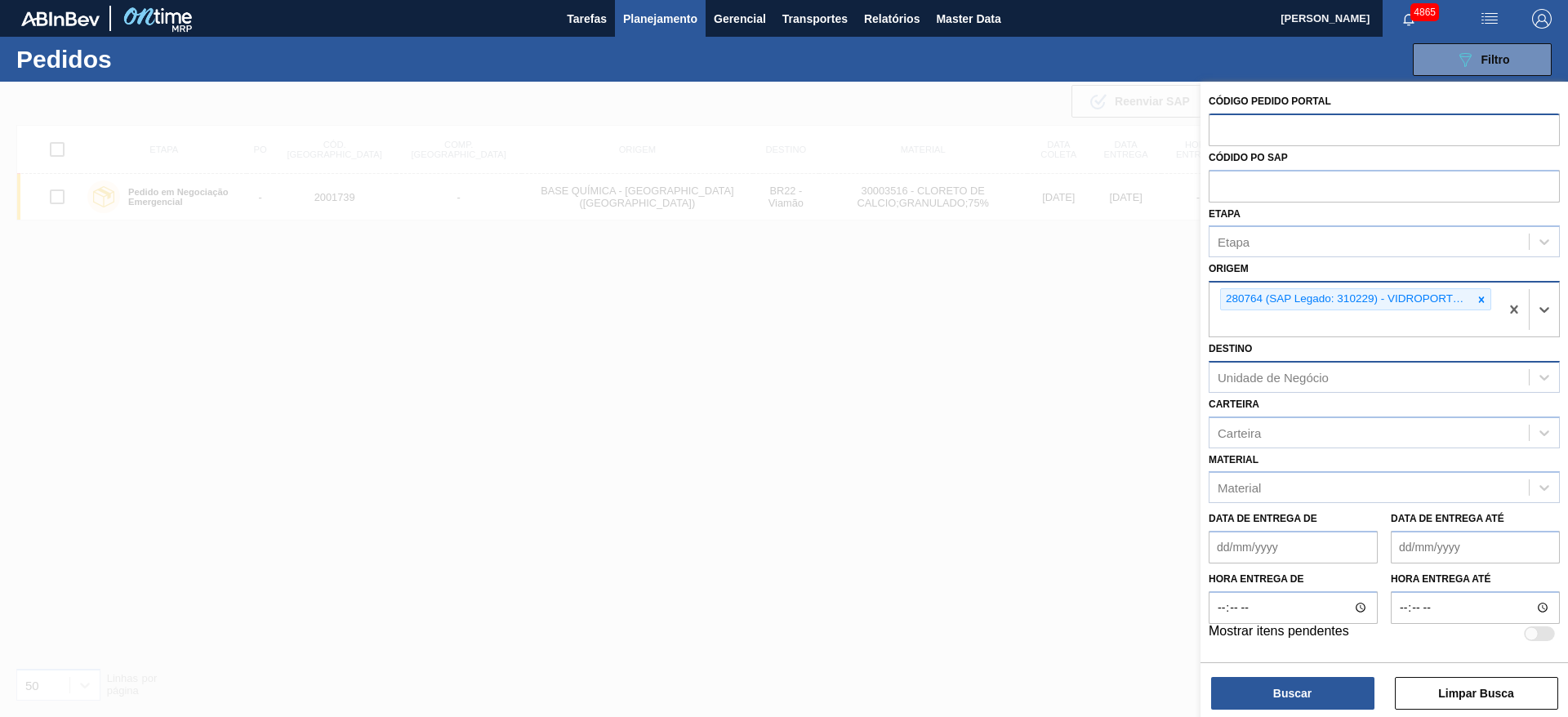
click at [1340, 377] on div "Unidade de Negócio" at bounding box center [1369, 377] width 319 height 24
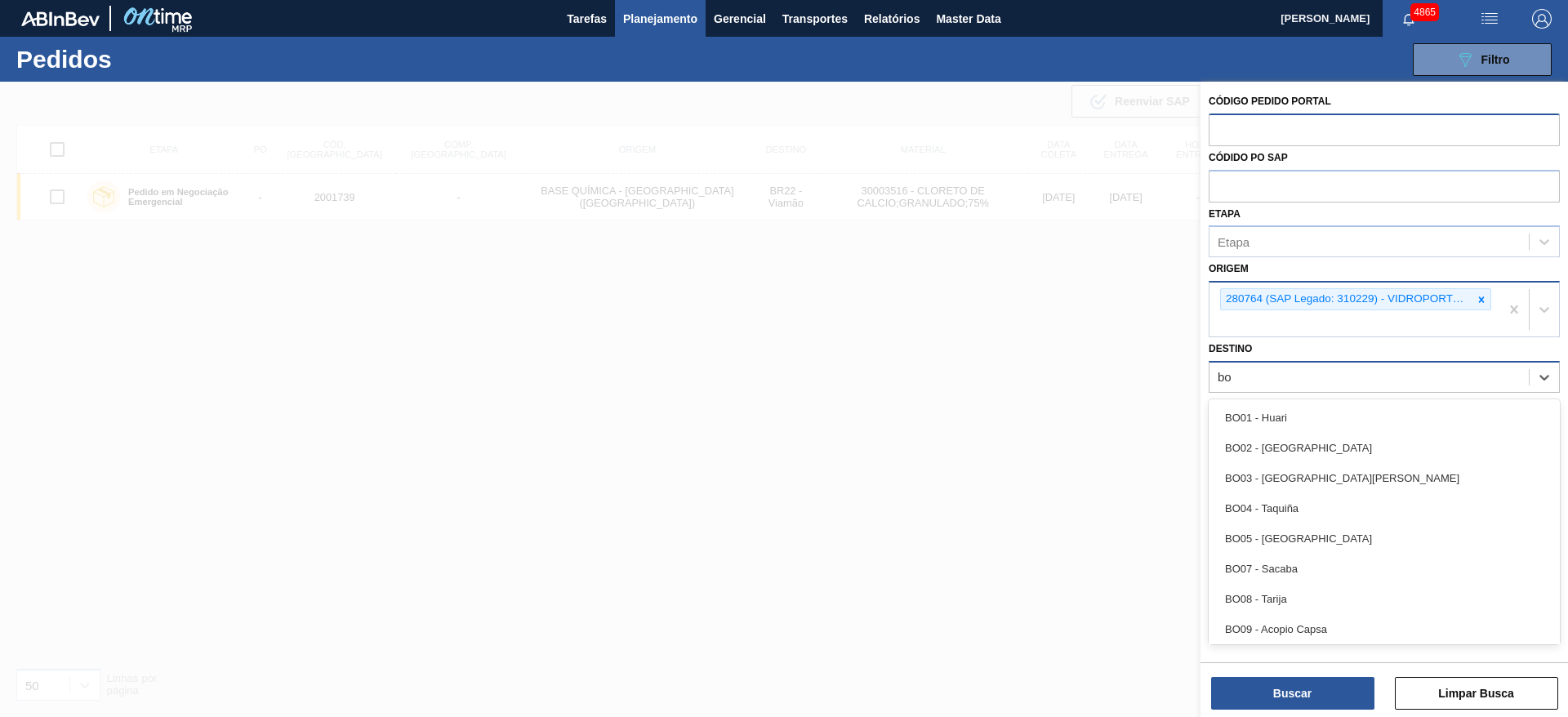
type input "boh"
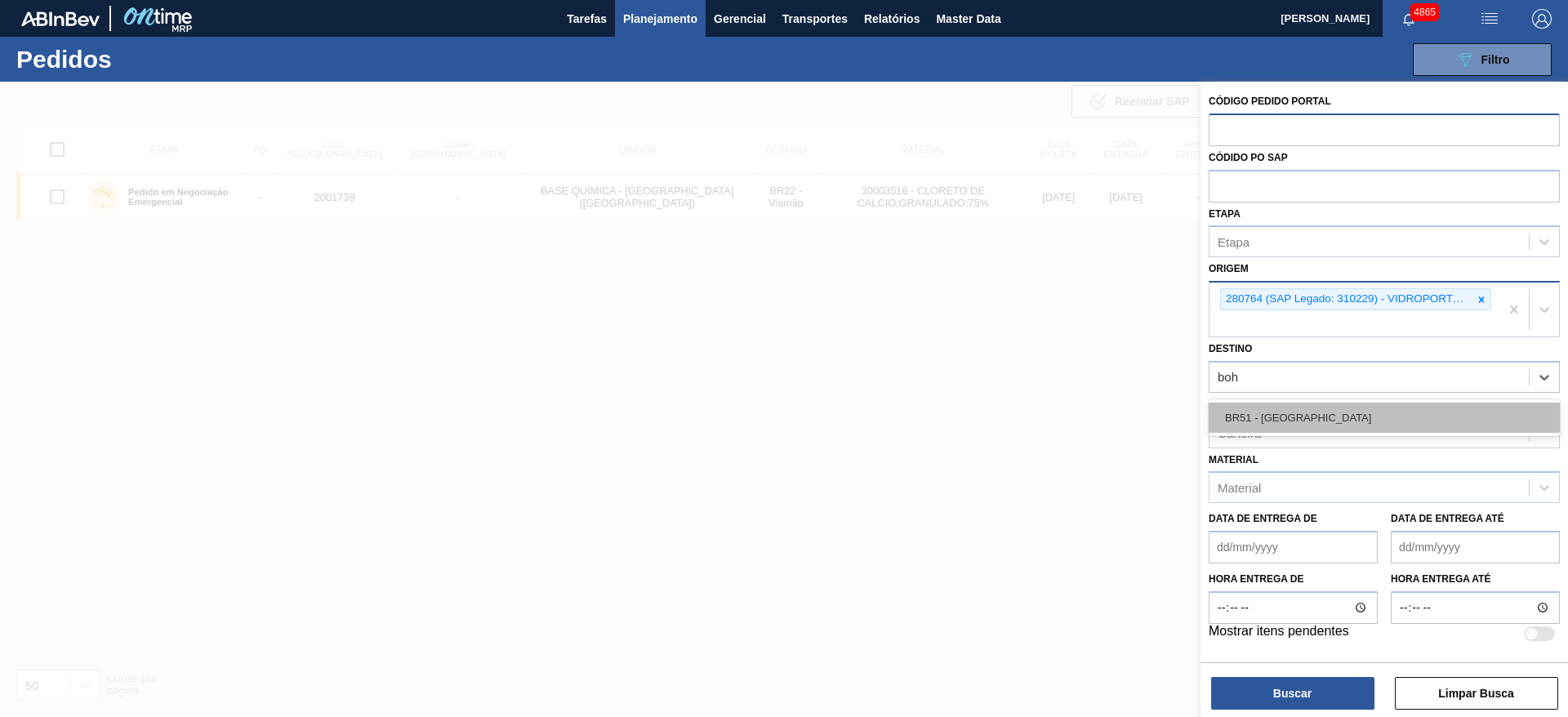
click at [1340, 423] on div "BR51 - [GEOGRAPHIC_DATA]" at bounding box center [1384, 417] width 351 height 31
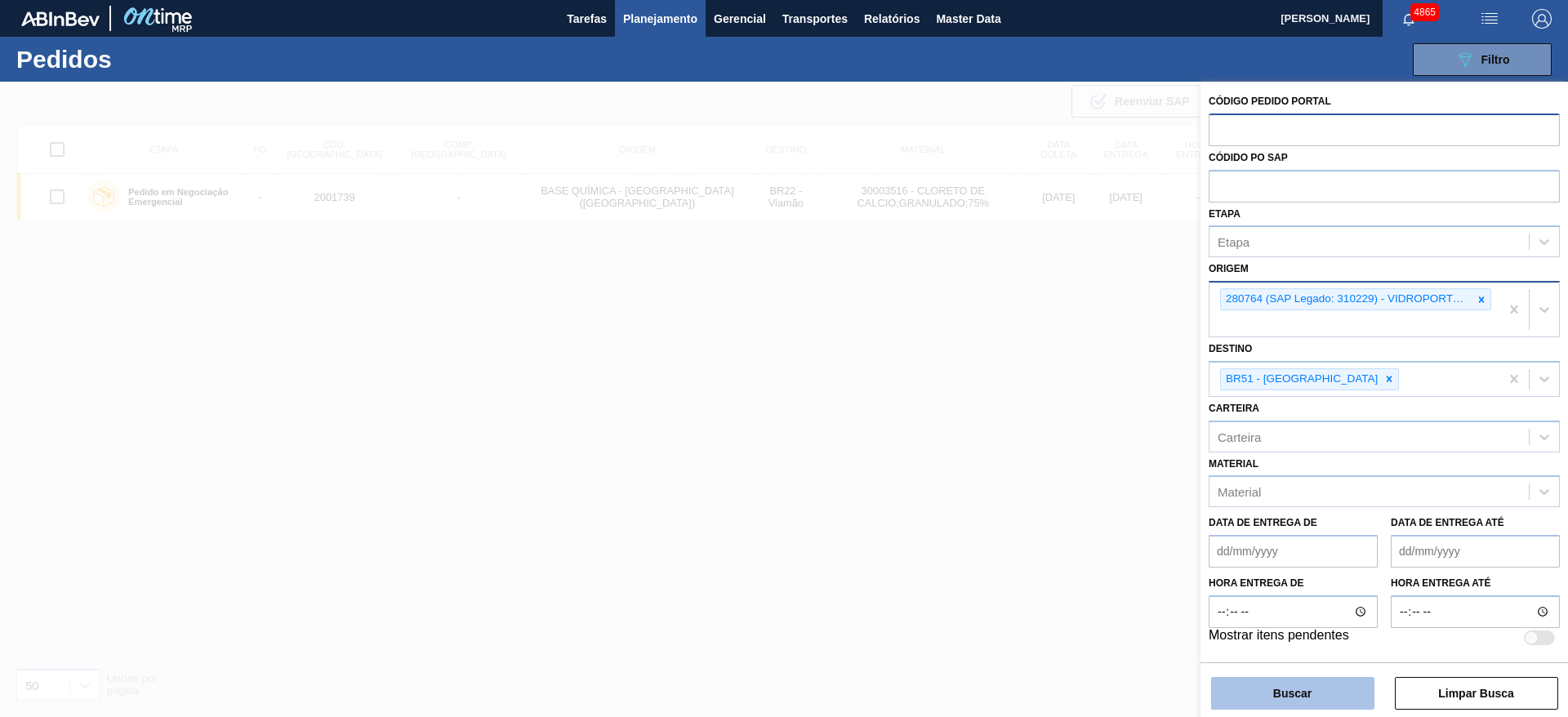
click at [1235, 702] on button "Buscar" at bounding box center [1292, 693] width 163 height 32
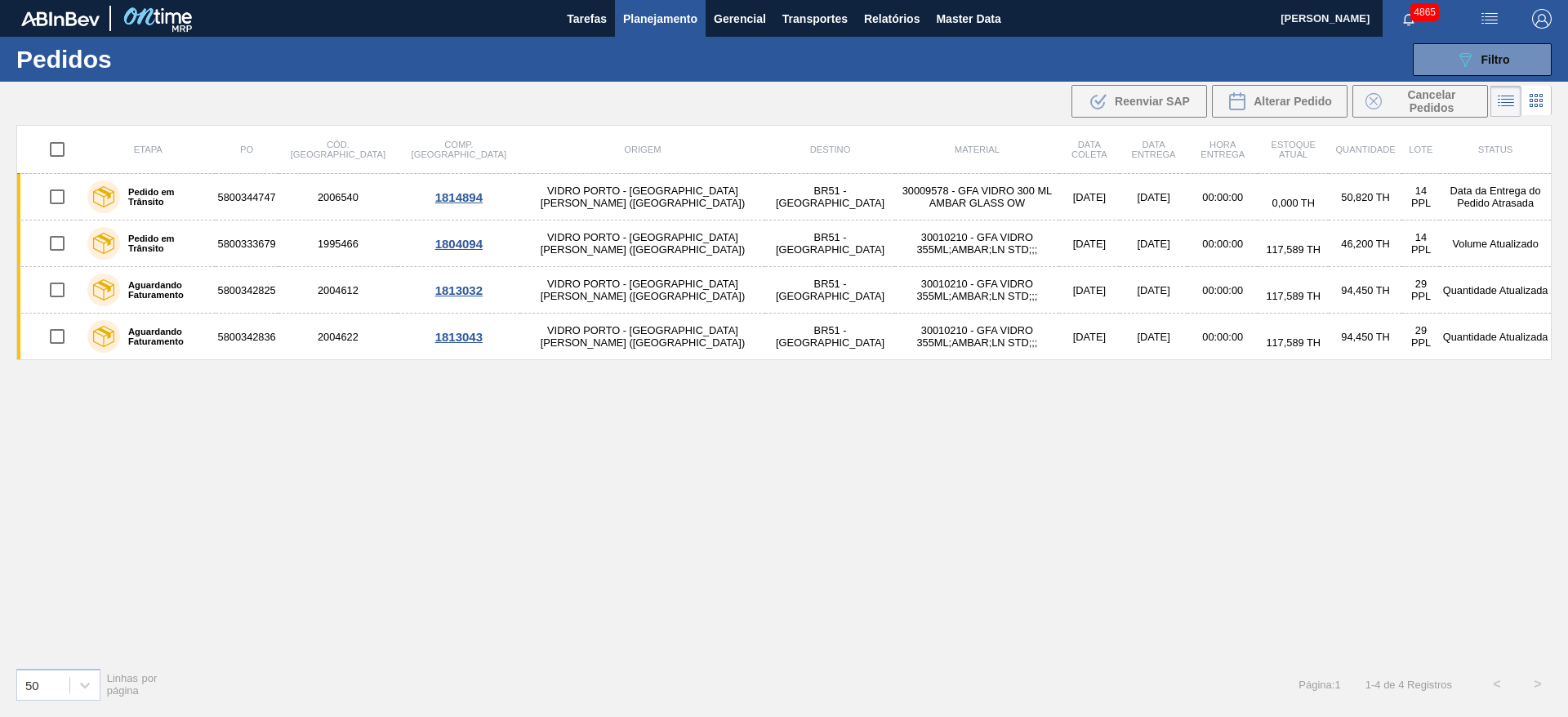
click at [1310, 511] on div "Etapa PO Cód. Pedido Comp. Carga Origem Destino Material Data [PERSON_NAME] Dat…" at bounding box center [783, 389] width 1535 height 529
click at [678, 14] on span "Planejamento" at bounding box center [660, 19] width 75 height 20
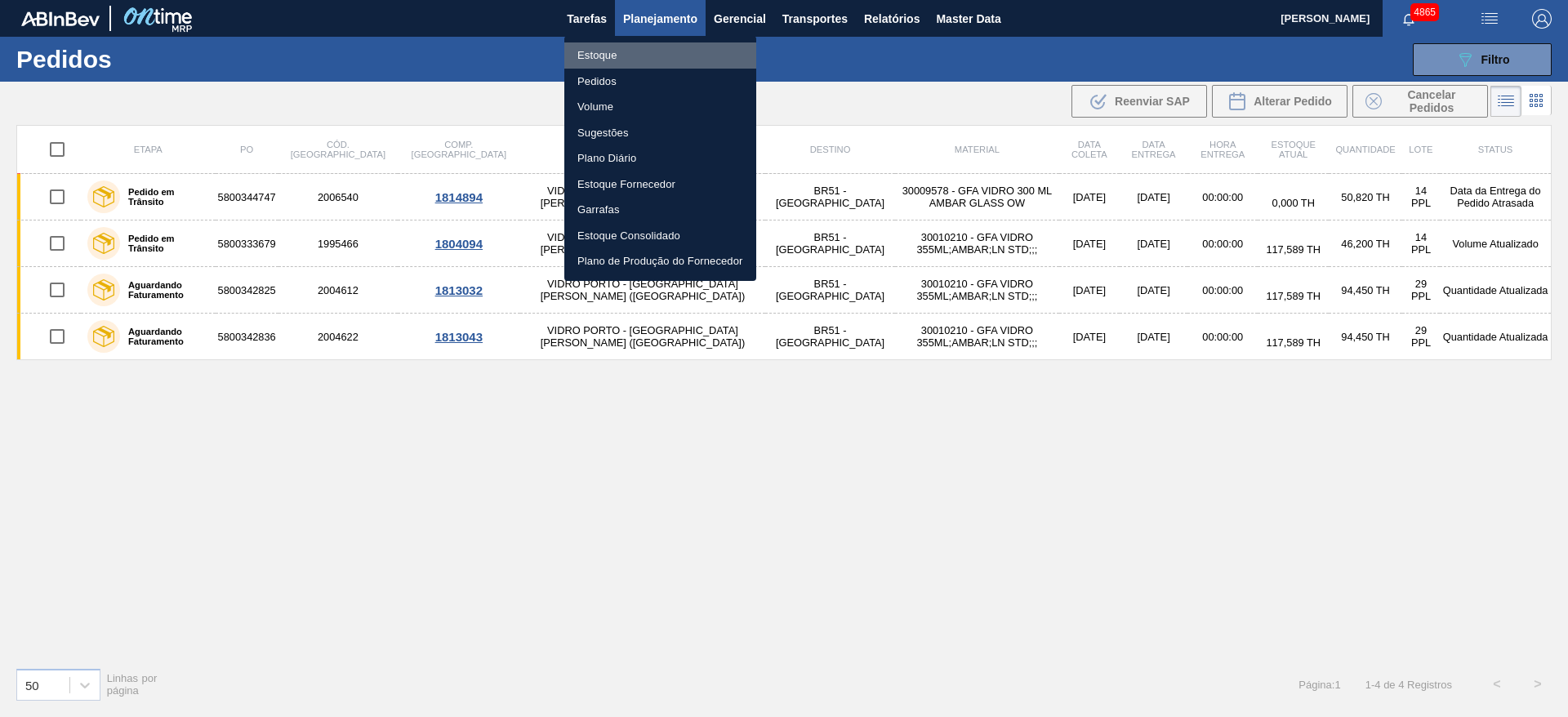
click at [646, 47] on li "Estoque" at bounding box center [660, 55] width 192 height 26
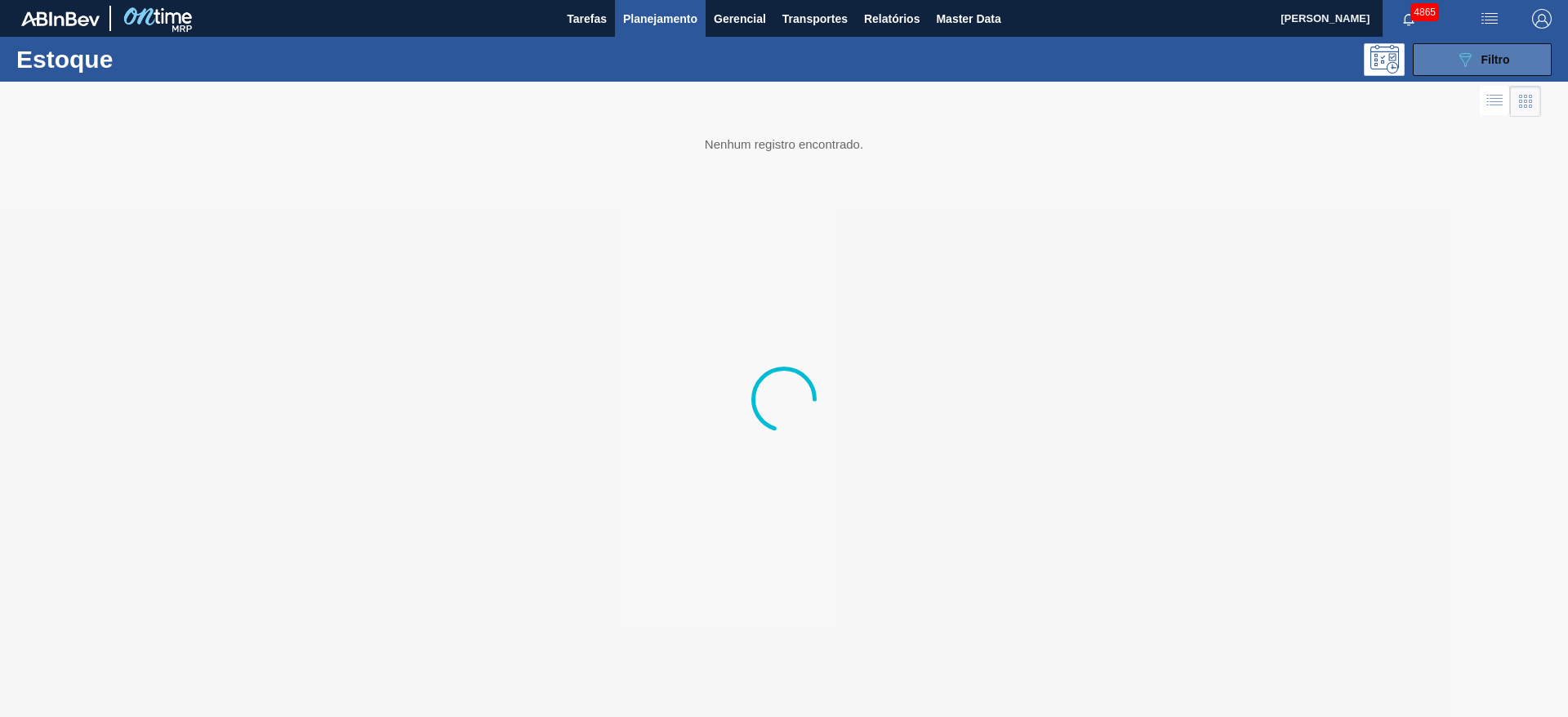
click at [1474, 59] on icon "089F7B8B-B2A5-4AFE-B5C0-19BA573D28AC" at bounding box center [1464, 59] width 20 height 20
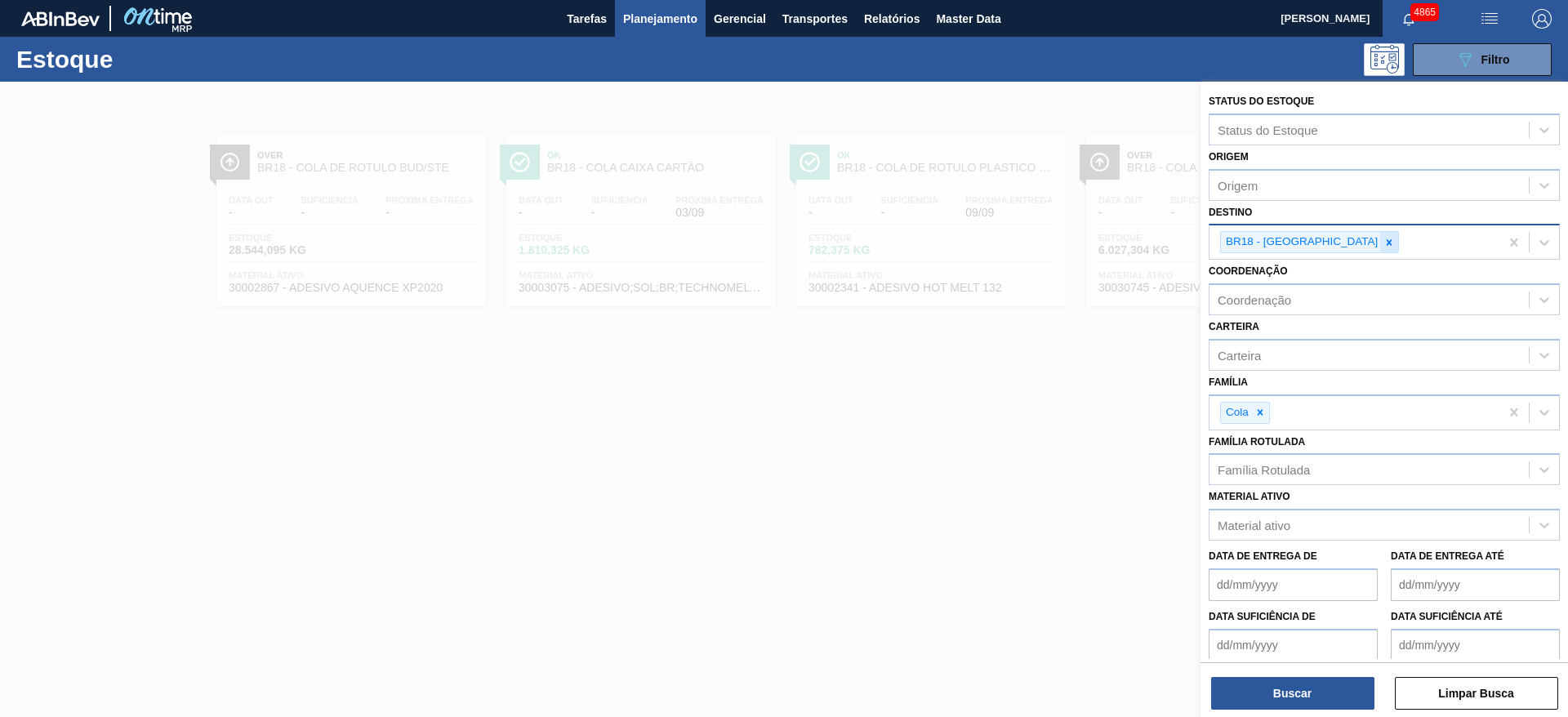
click at [1380, 249] on div at bounding box center [1388, 242] width 18 height 20
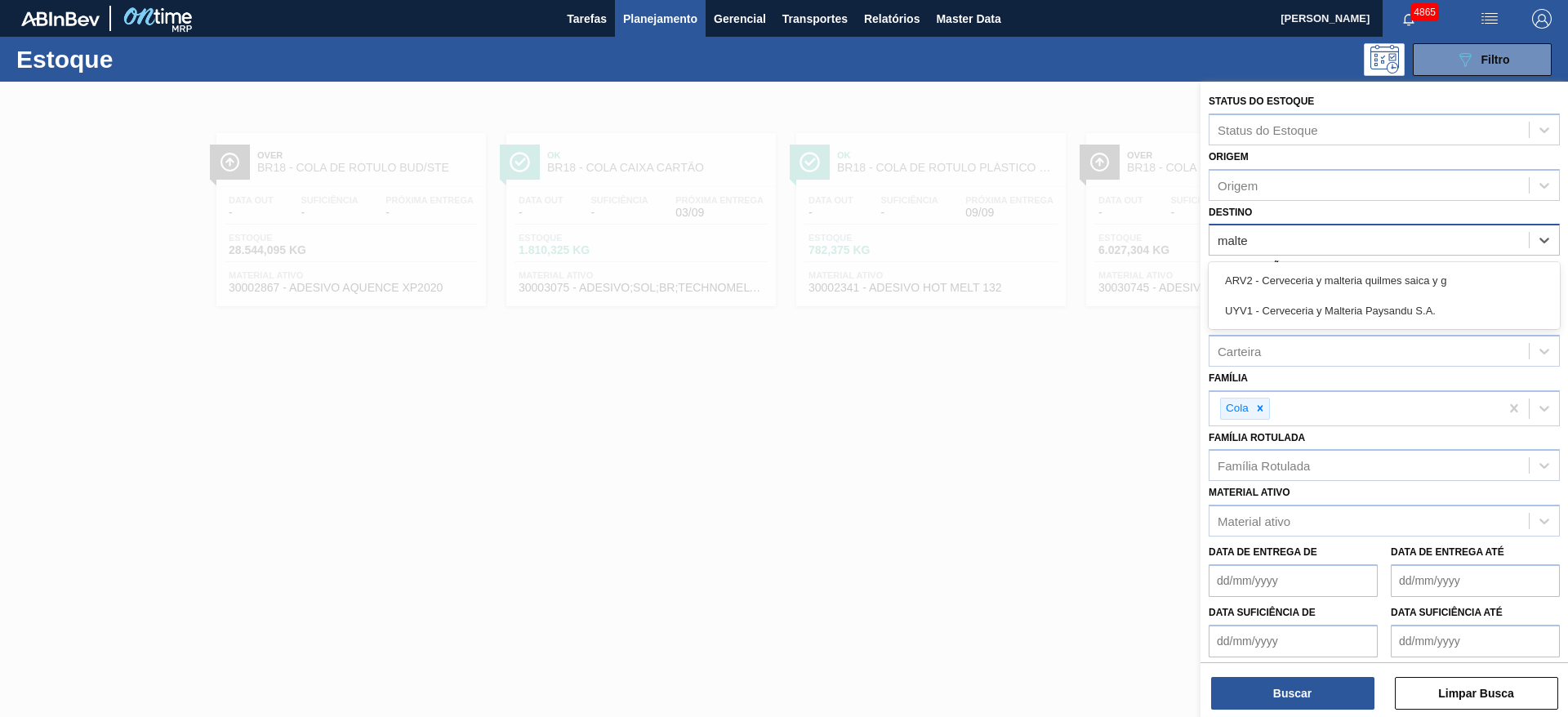
type input "malte"
click at [811, 490] on div at bounding box center [784, 440] width 1568 height 717
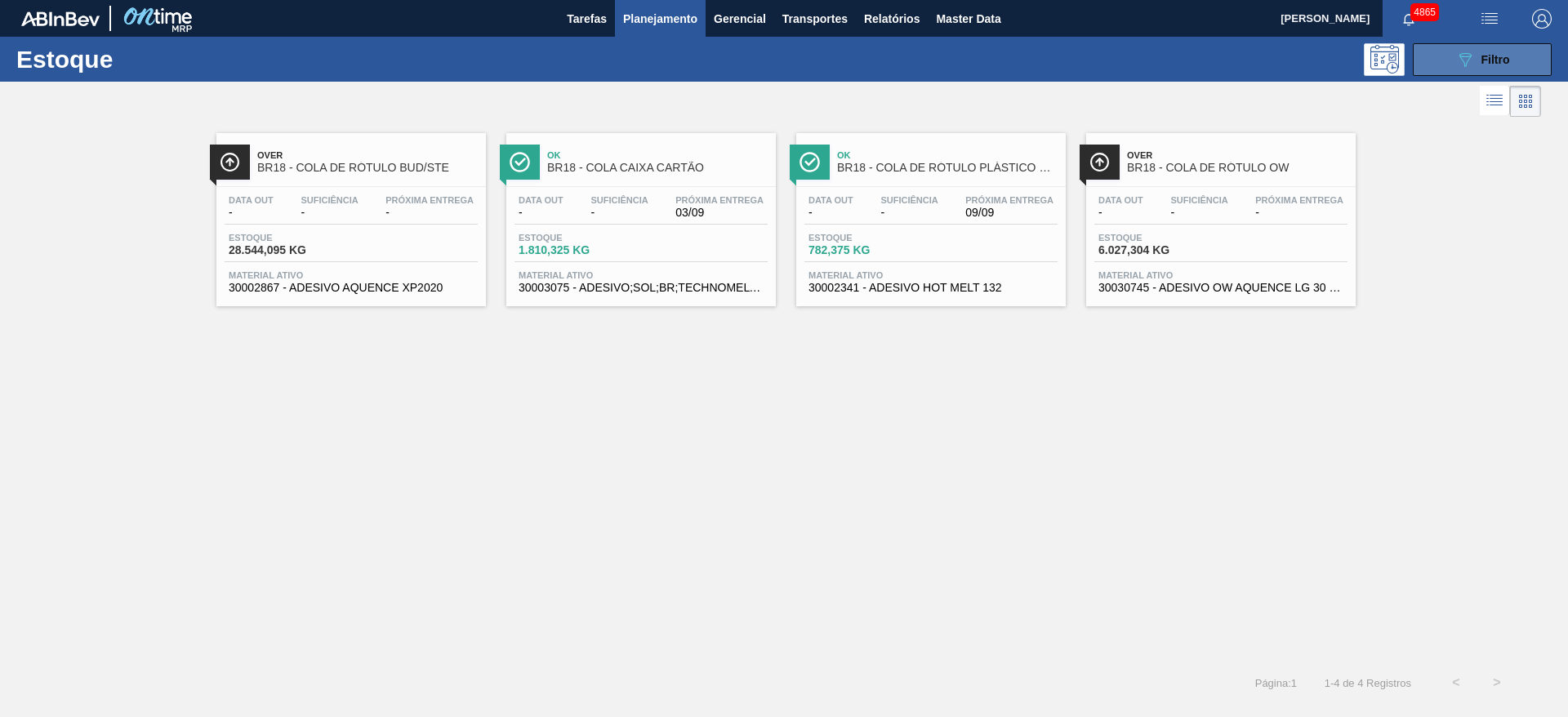
click at [1481, 58] on span "Filtro" at bounding box center [1496, 59] width 29 height 13
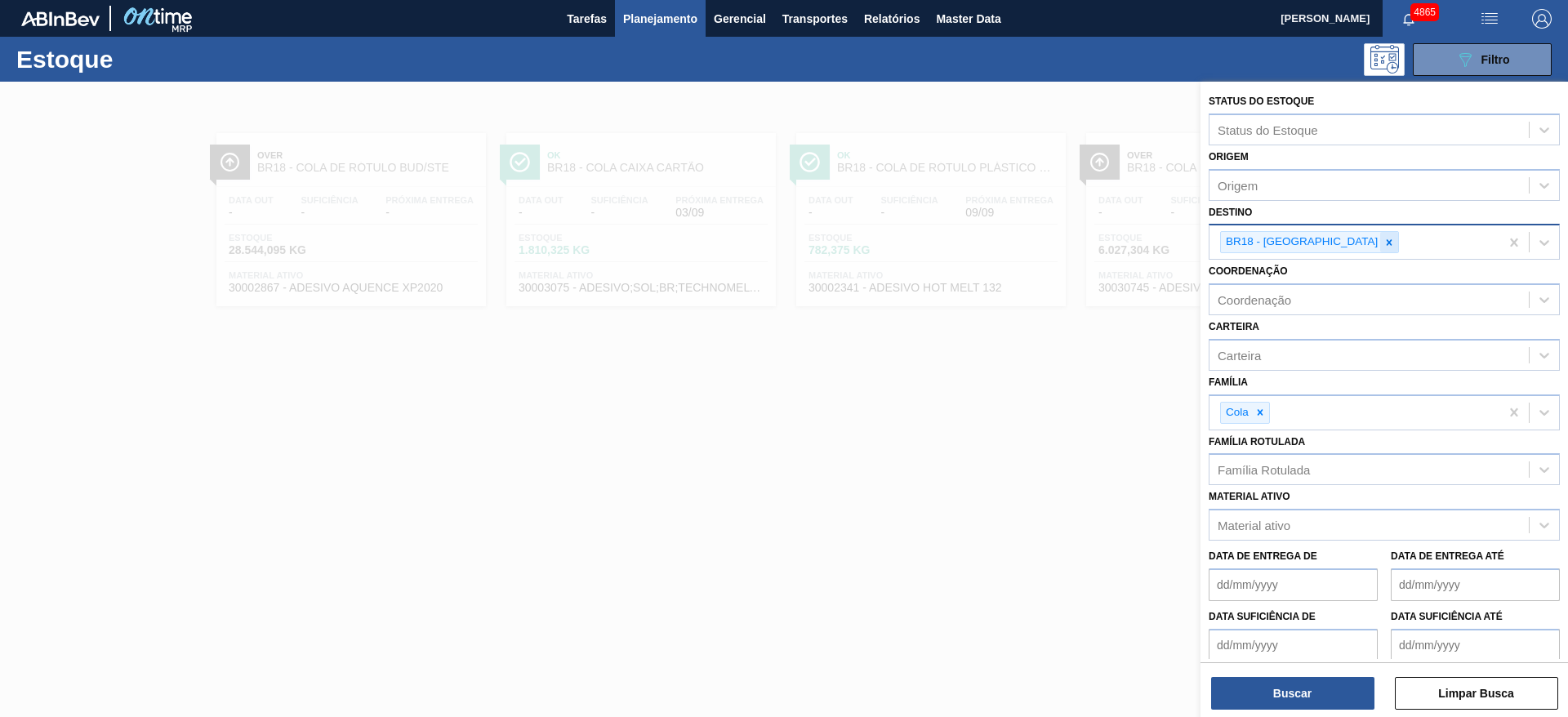
click at [1383, 238] on icon at bounding box center [1388, 242] width 11 height 11
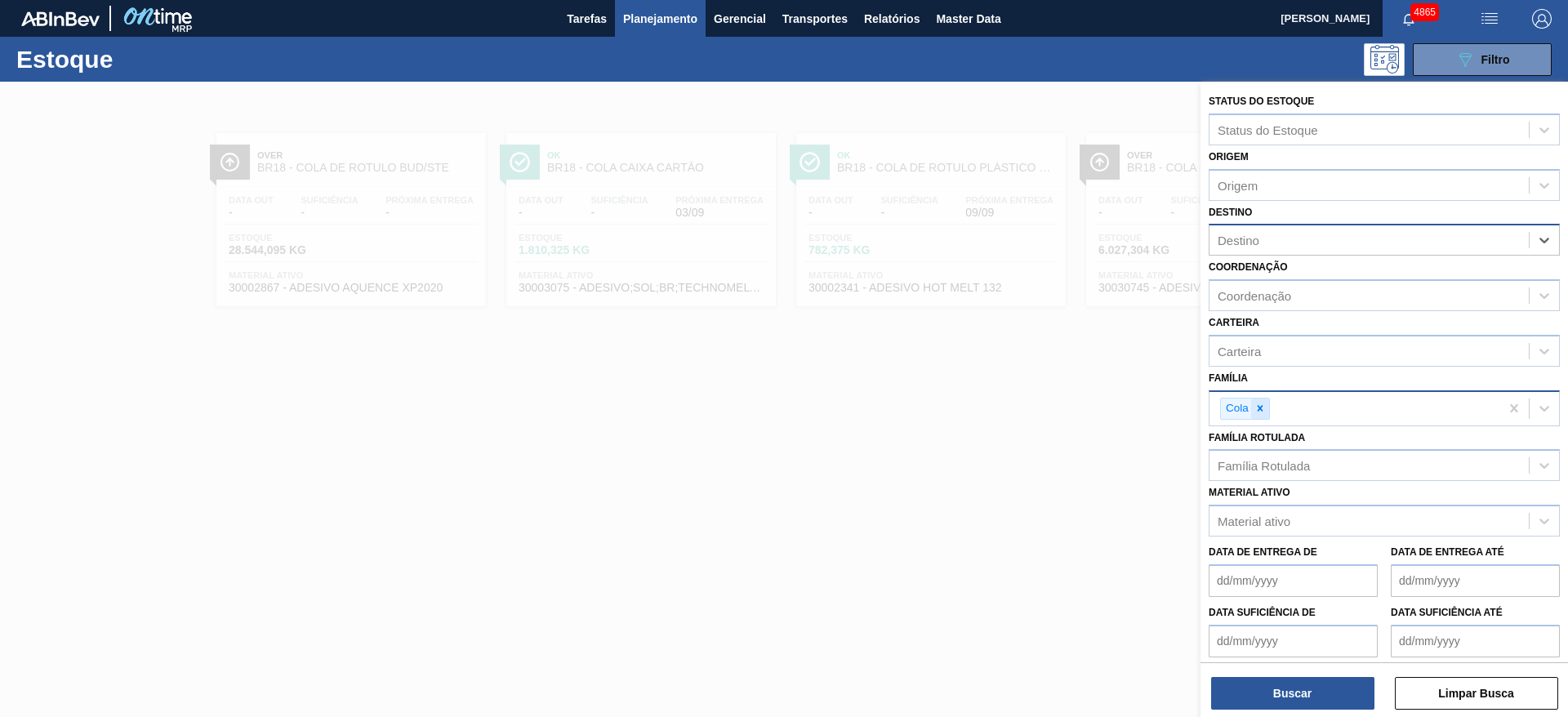
click at [1263, 416] on div at bounding box center [1259, 409] width 18 height 20
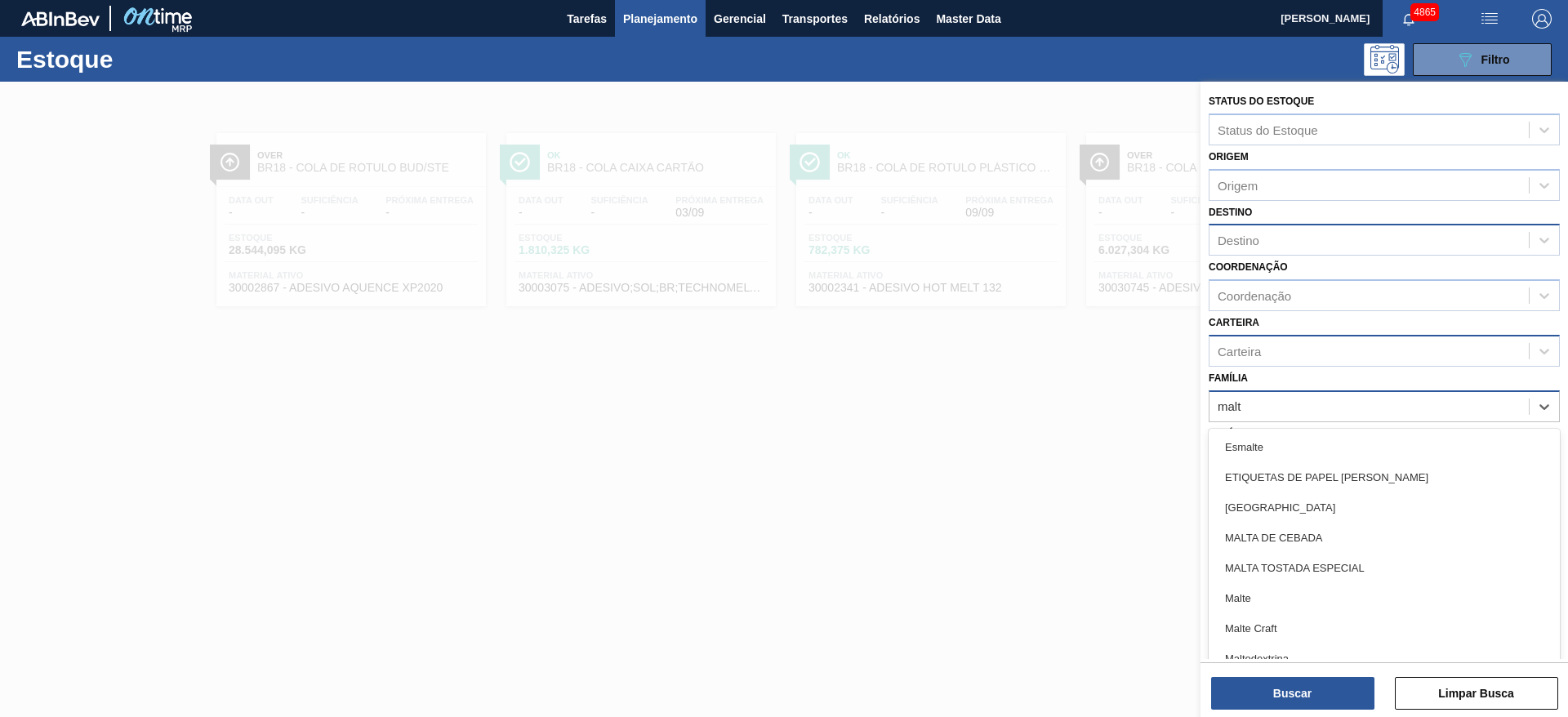
type input "malte"
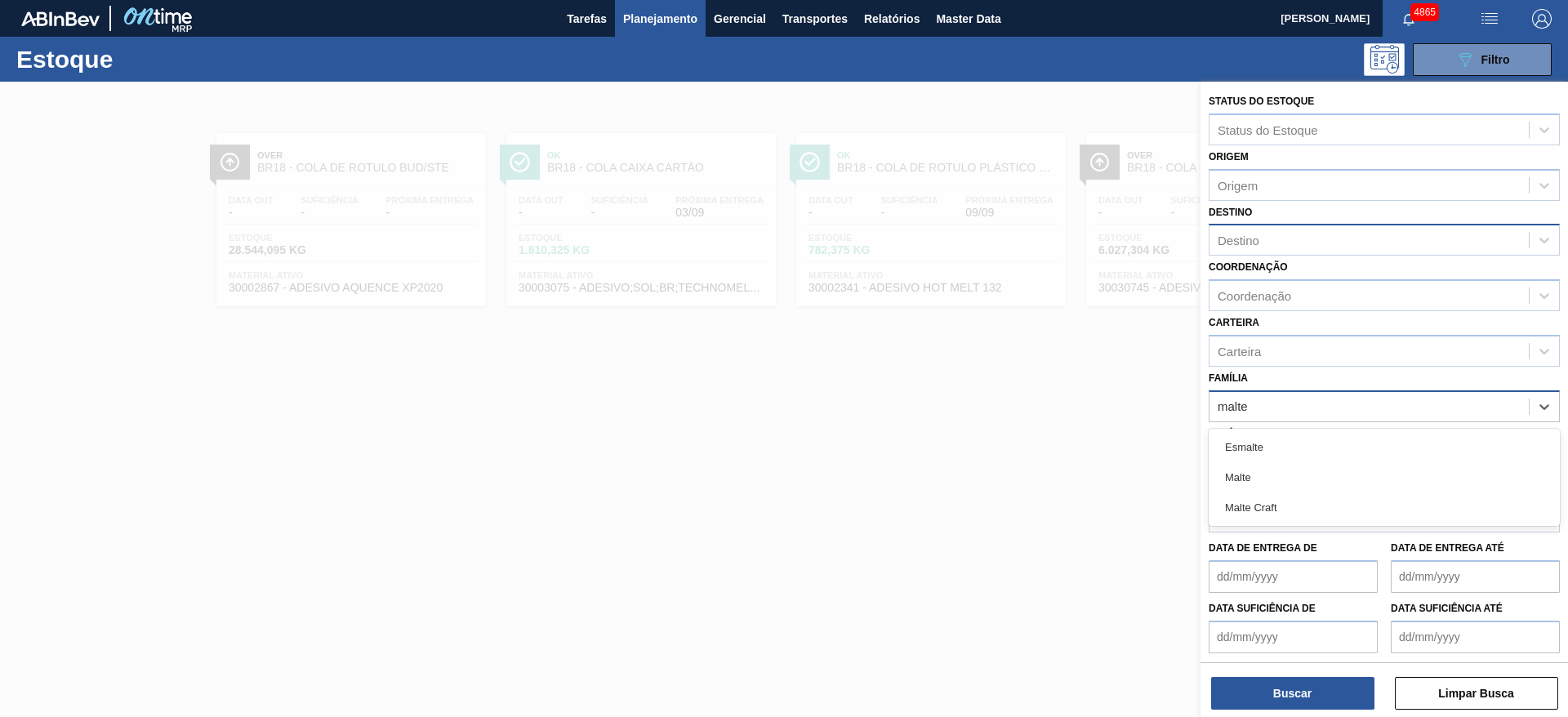
click at [1280, 509] on div "Malte Craft" at bounding box center [1384, 507] width 351 height 31
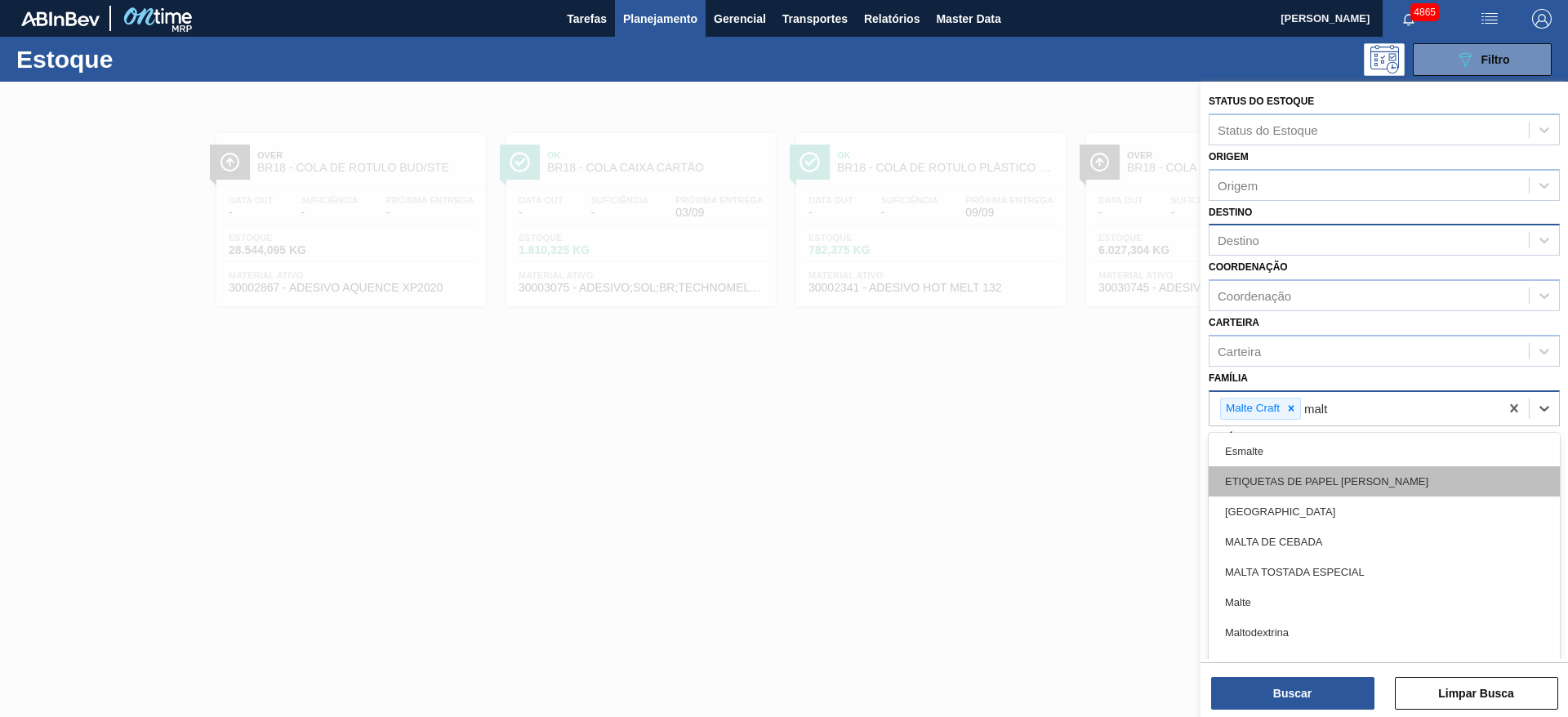
type input "malte"
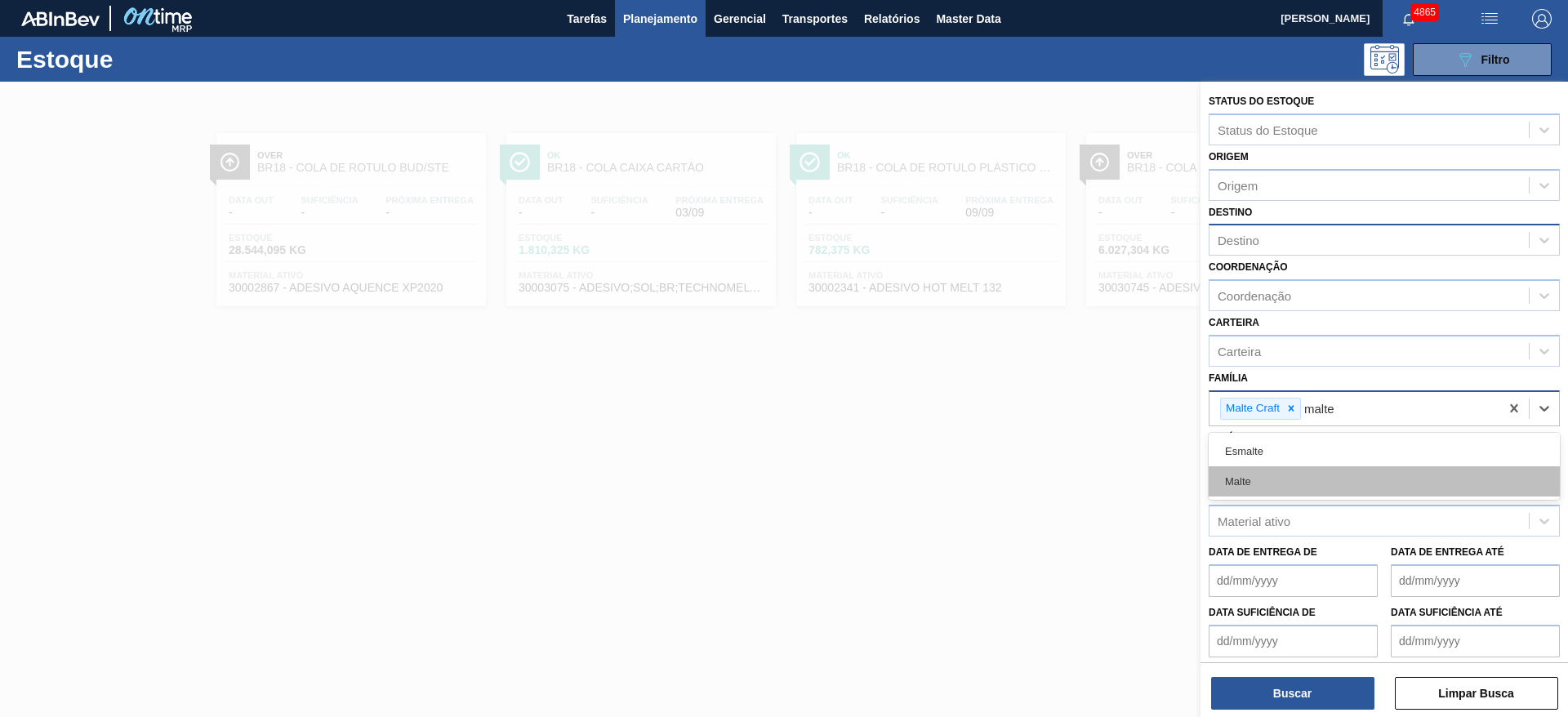
click at [1289, 475] on div "Malte" at bounding box center [1384, 482] width 351 height 31
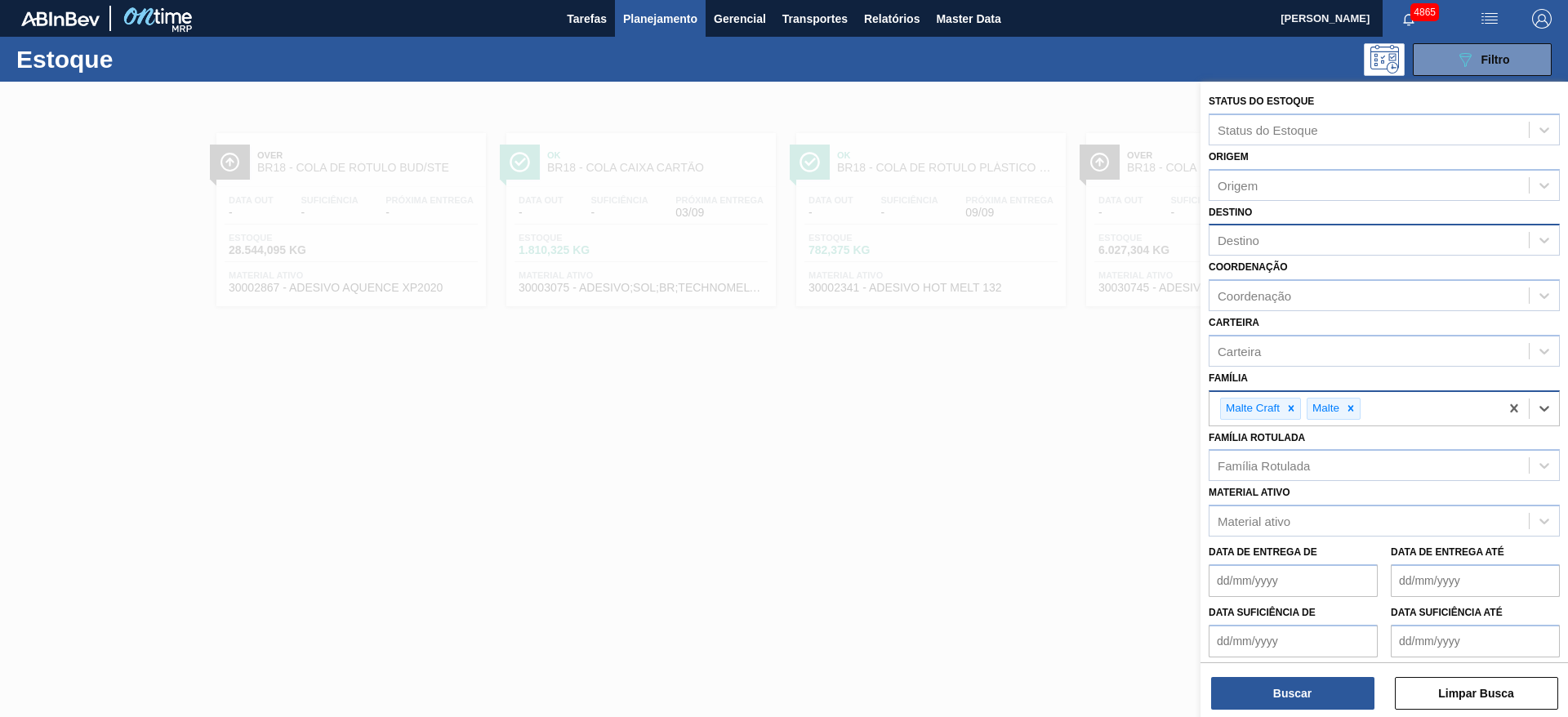
click at [1285, 234] on div "Destino" at bounding box center [1369, 240] width 319 height 24
type input "maca"
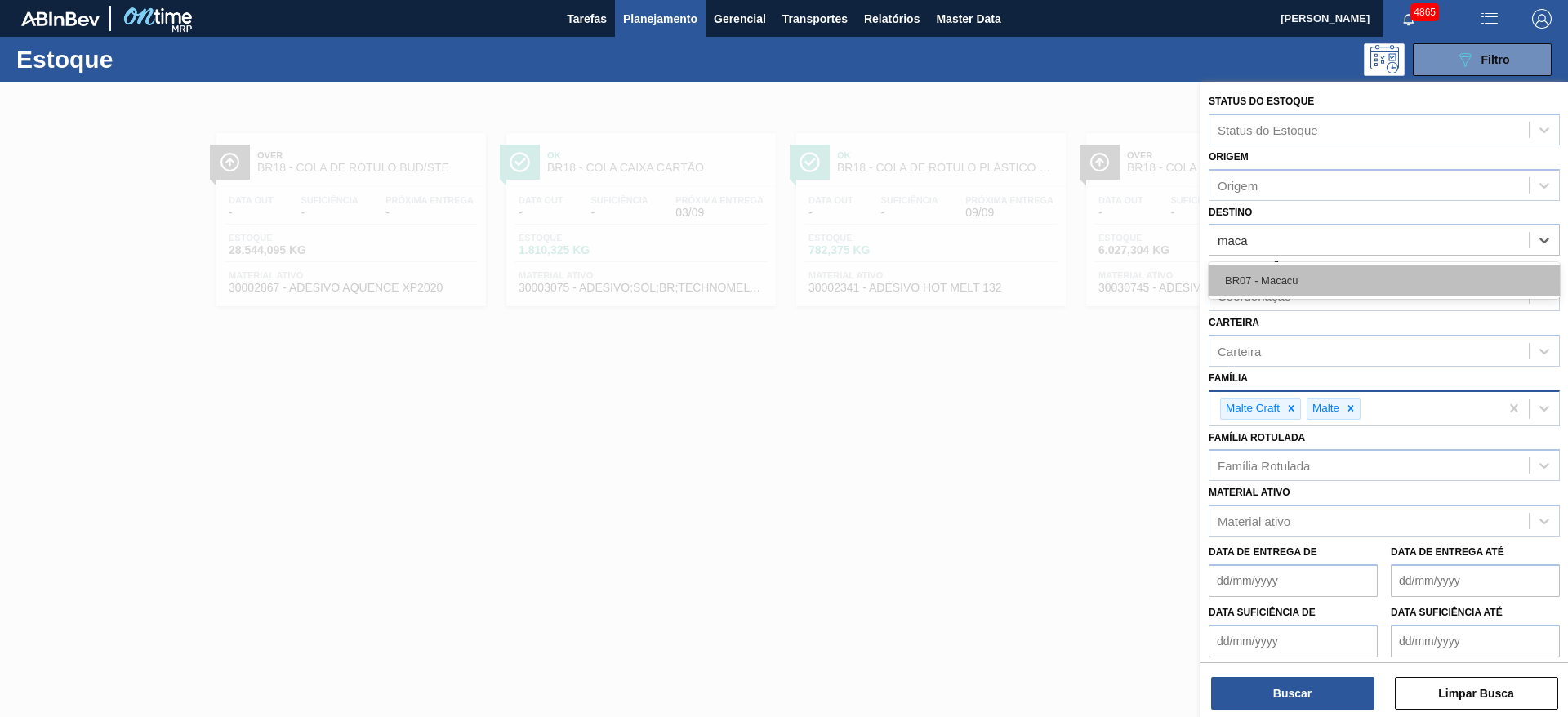
click at [1277, 279] on div "BR07 - Macacu" at bounding box center [1384, 281] width 351 height 31
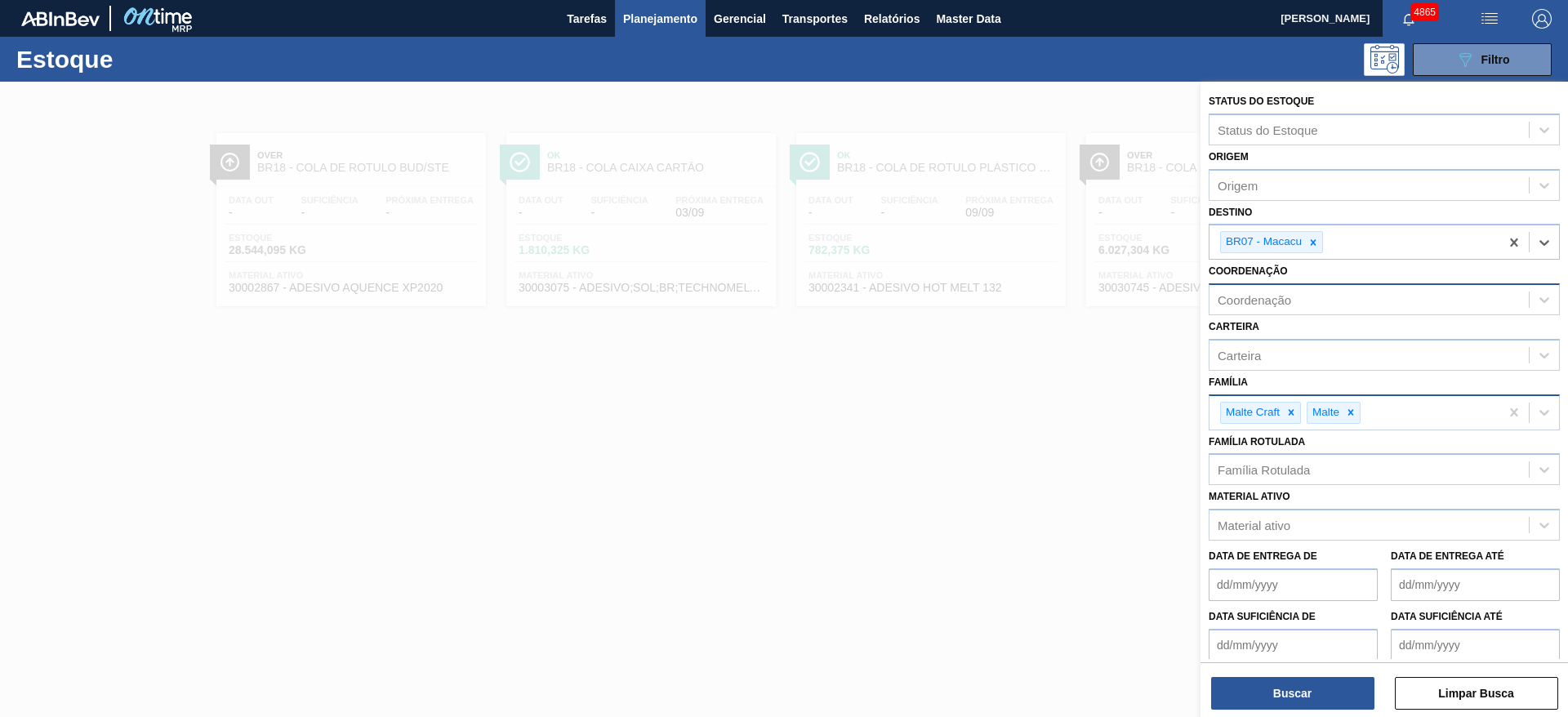
click at [1268, 292] on div "Coordenação" at bounding box center [1369, 300] width 319 height 24
type input "craf"
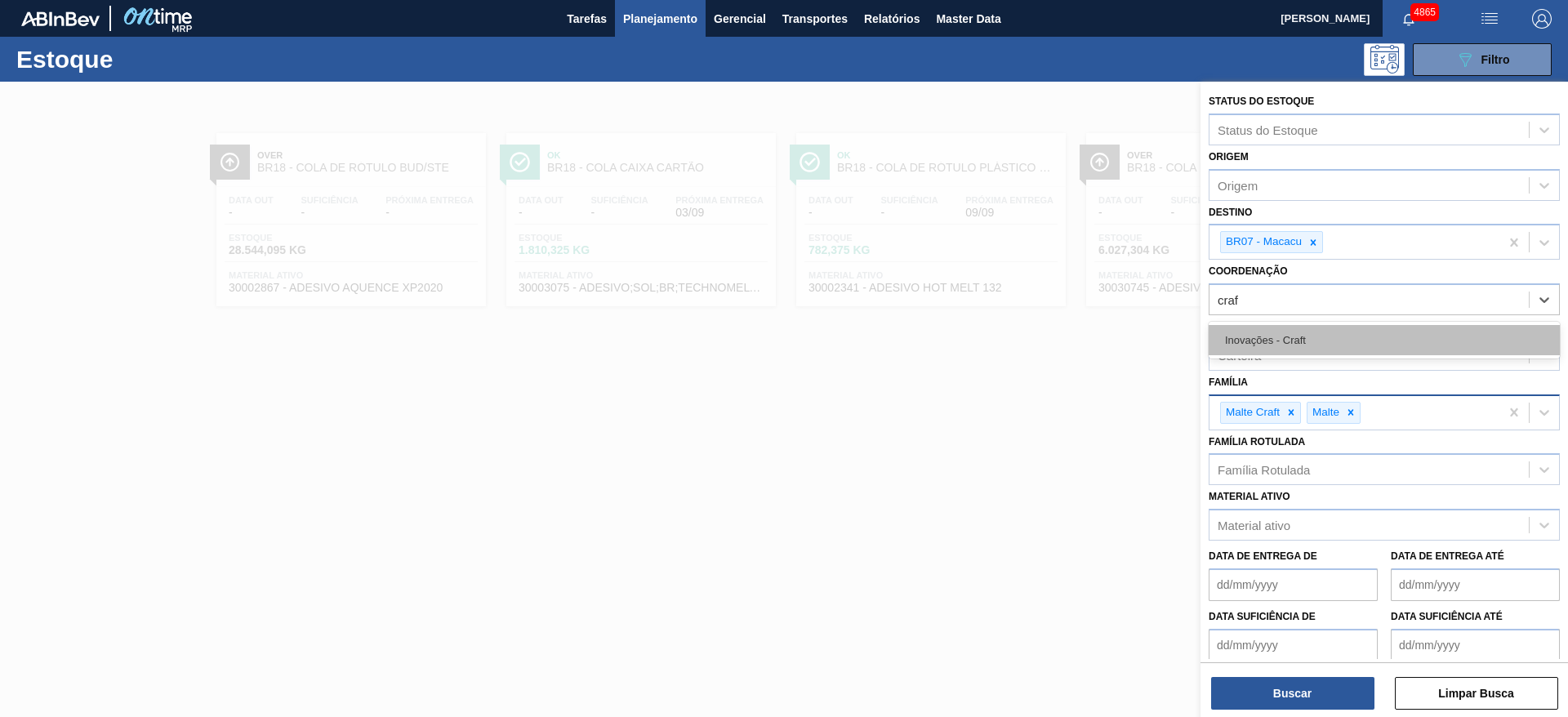
click at [1285, 339] on div "Inovações - Craft" at bounding box center [1384, 340] width 351 height 31
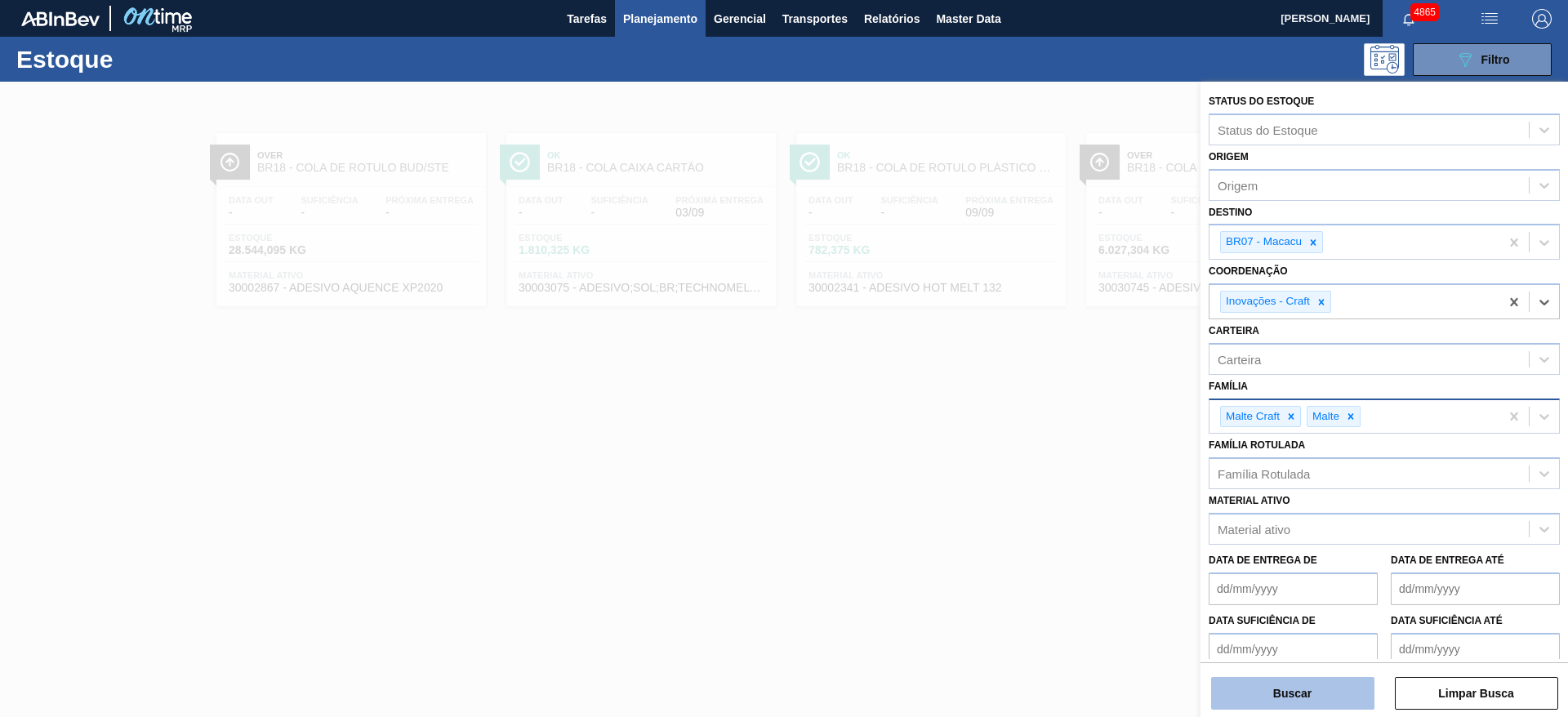
click at [1308, 701] on button "Buscar" at bounding box center [1292, 693] width 163 height 32
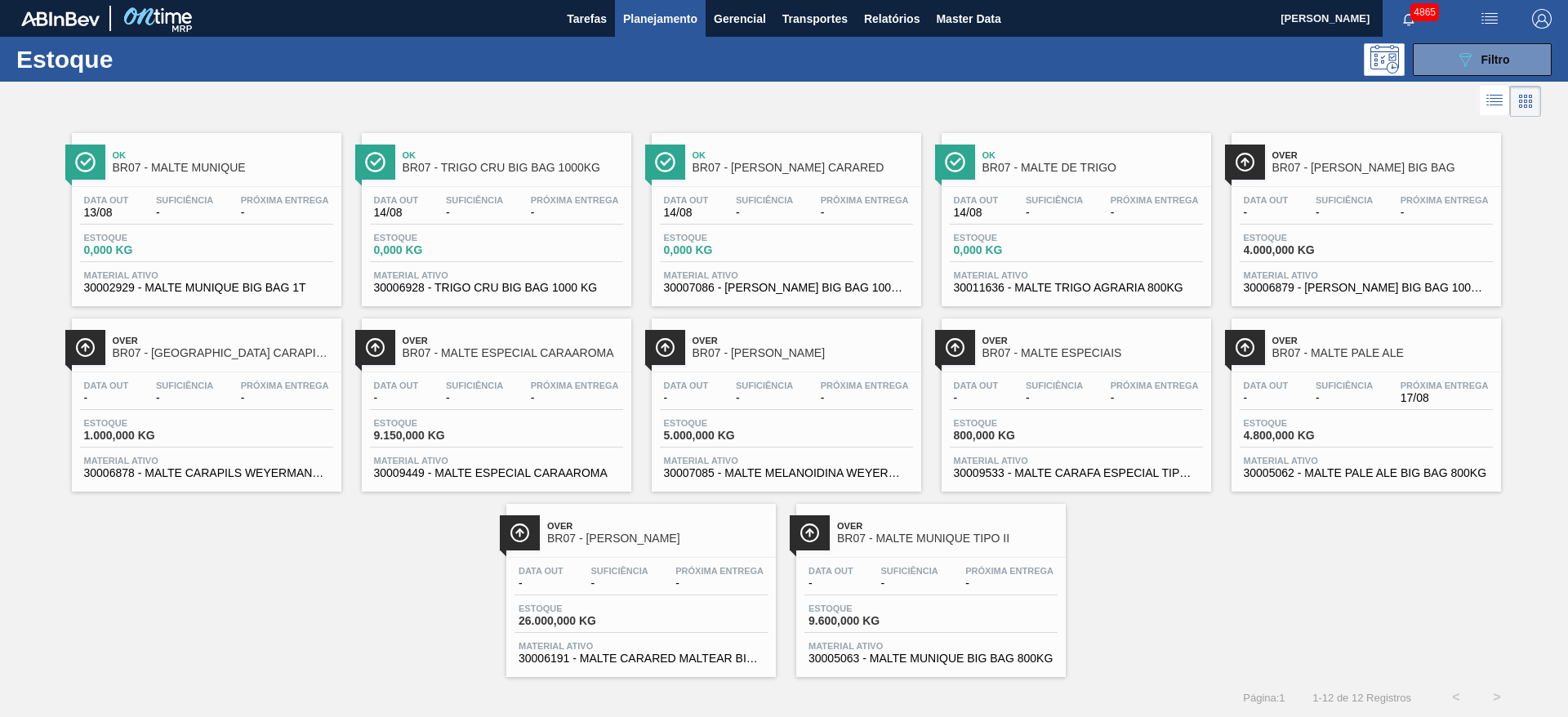
click at [1014, 573] on span "Próxima Entrega" at bounding box center [1010, 571] width 88 height 10
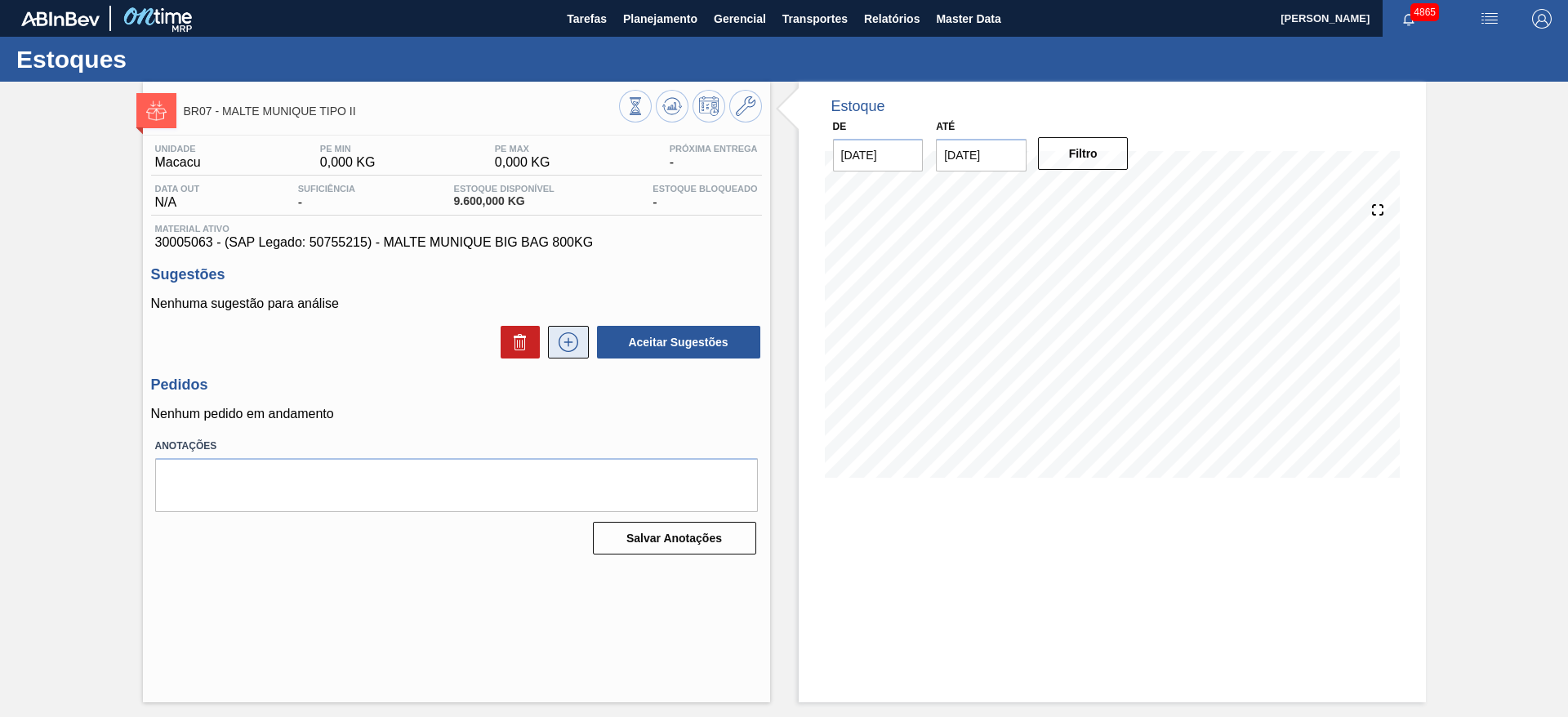
click at [579, 338] on icon at bounding box center [568, 342] width 26 height 20
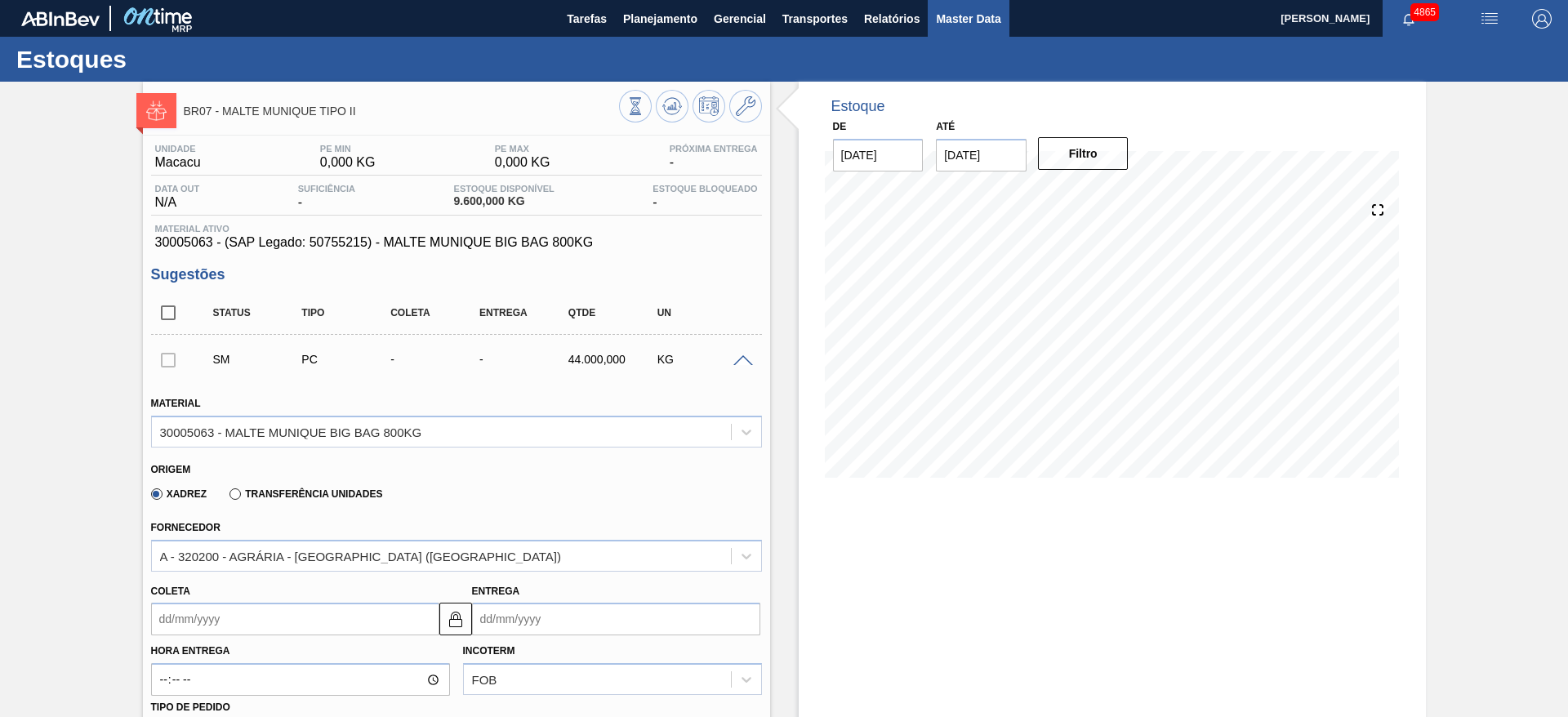
click at [956, 19] on span "Master Data" at bounding box center [968, 19] width 64 height 20
